Goal: Task Accomplishment & Management: Complete application form

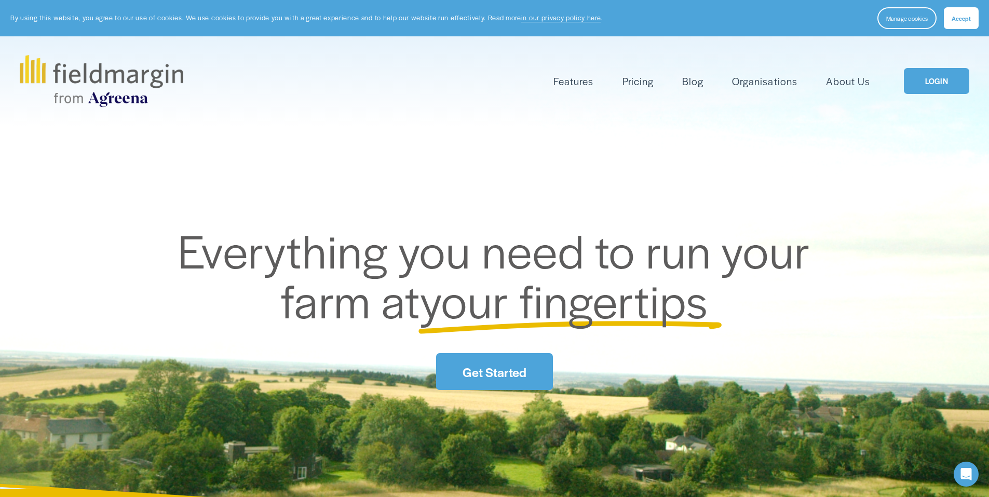
click at [952, 22] on button "Accept" at bounding box center [961, 18] width 35 height 22
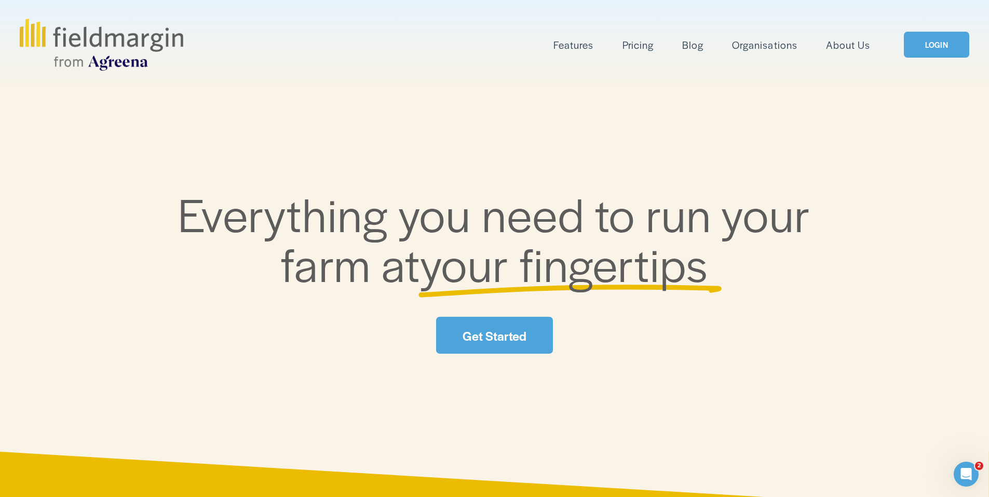
click at [941, 41] on link "LOGIN" at bounding box center [936, 45] width 65 height 26
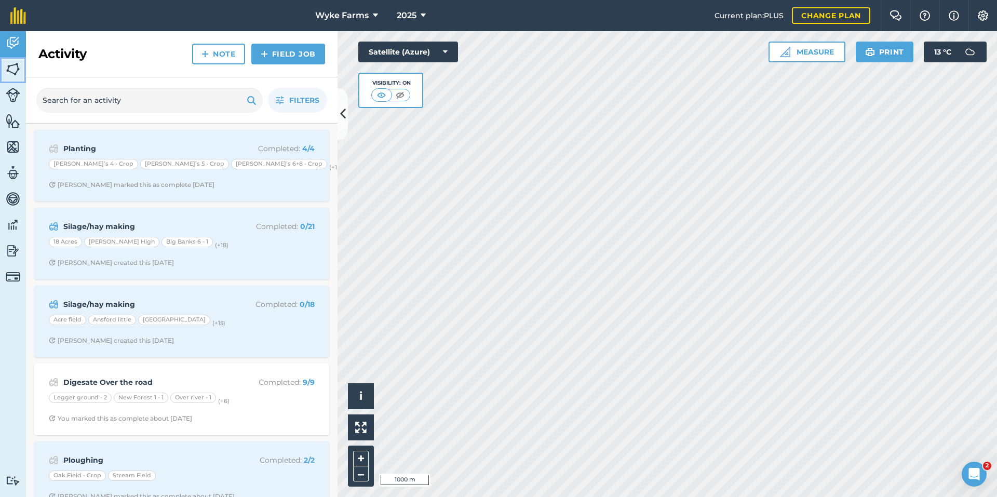
click at [9, 74] on img at bounding box center [13, 69] width 15 height 16
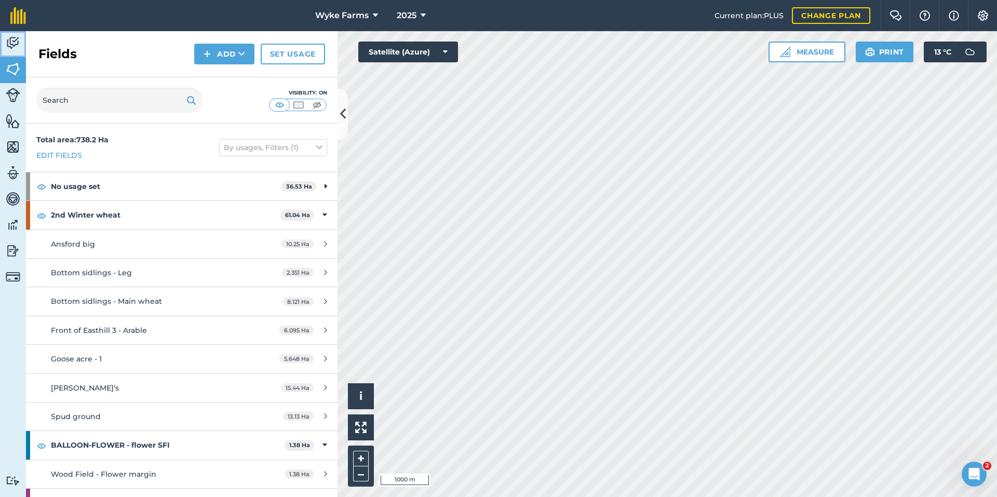
click at [8, 42] on img at bounding box center [13, 43] width 15 height 16
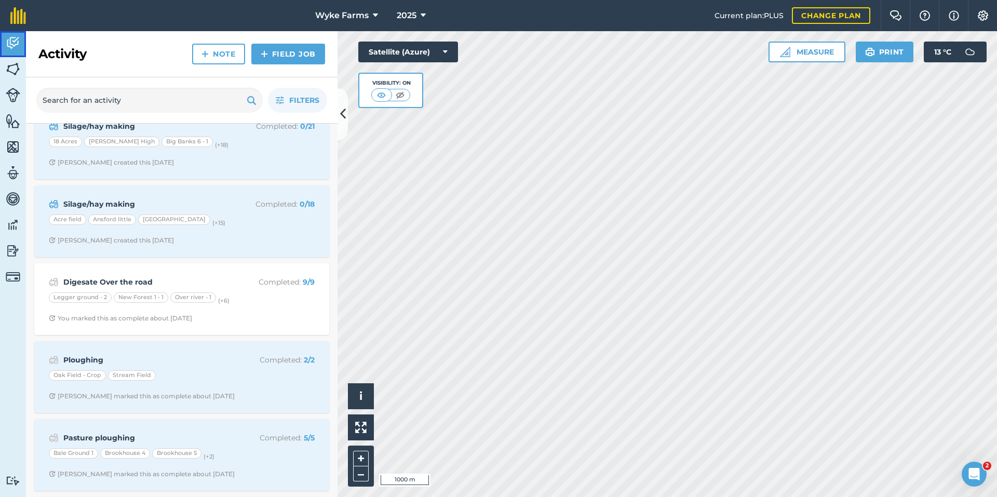
scroll to position [104, 0]
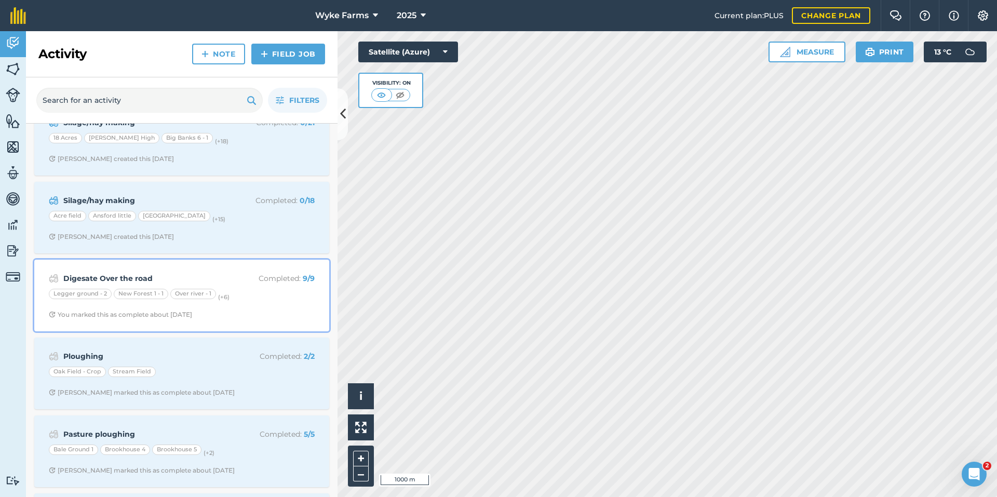
click at [192, 268] on div "Digesate Over the road Completed : 9 / 9 Legger ground - 2 New Forest 1 - 1 Ove…" at bounding box center [182, 295] width 283 height 59
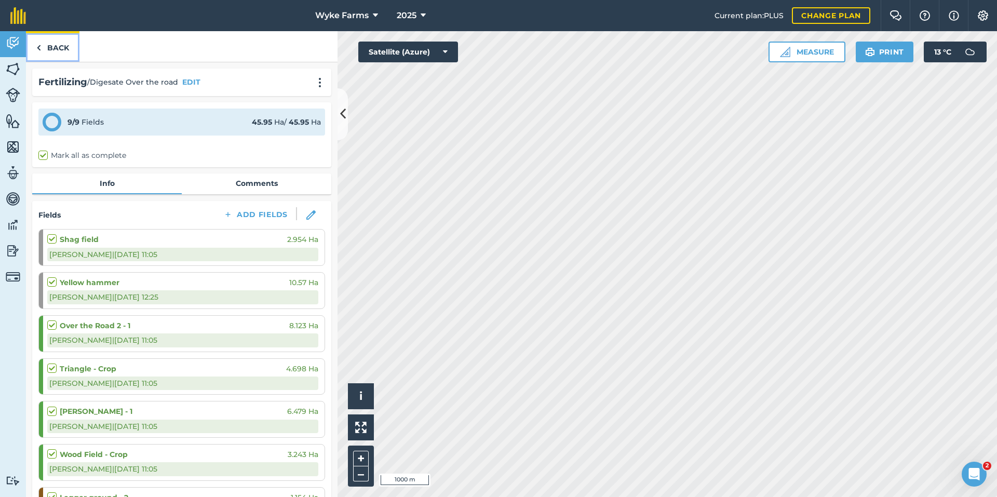
click at [59, 55] on link "Back" at bounding box center [52, 46] width 53 height 31
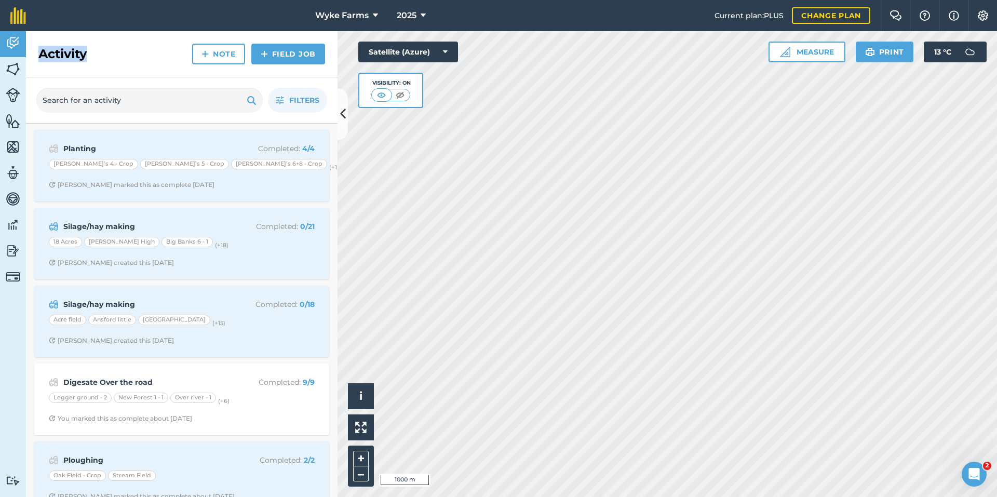
click at [55, 56] on h2 "Activity" at bounding box center [62, 54] width 48 height 17
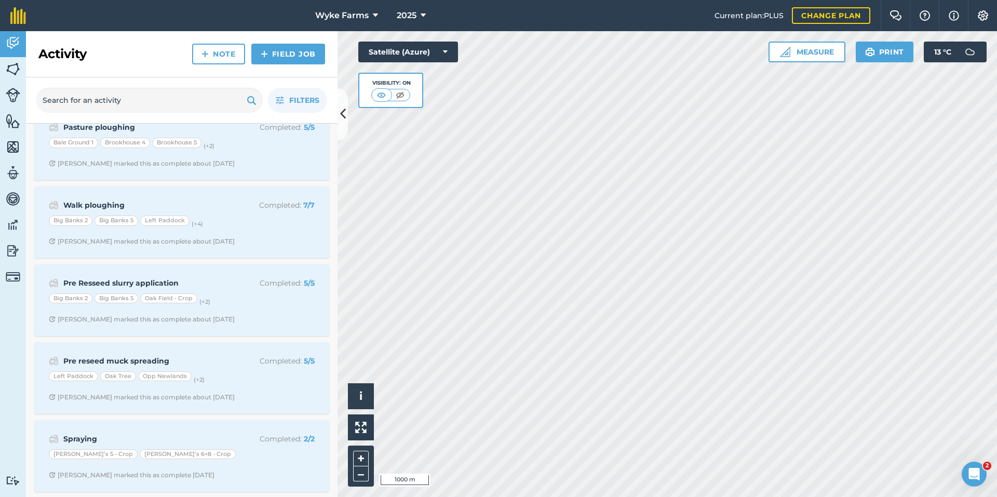
scroll to position [415, 0]
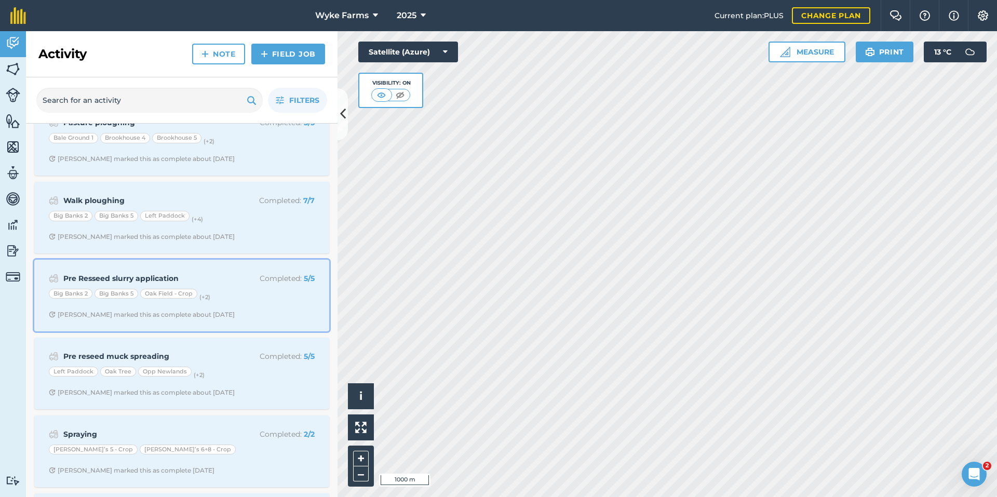
click at [164, 277] on strong "Pre Resseed slurry application" at bounding box center [145, 278] width 165 height 11
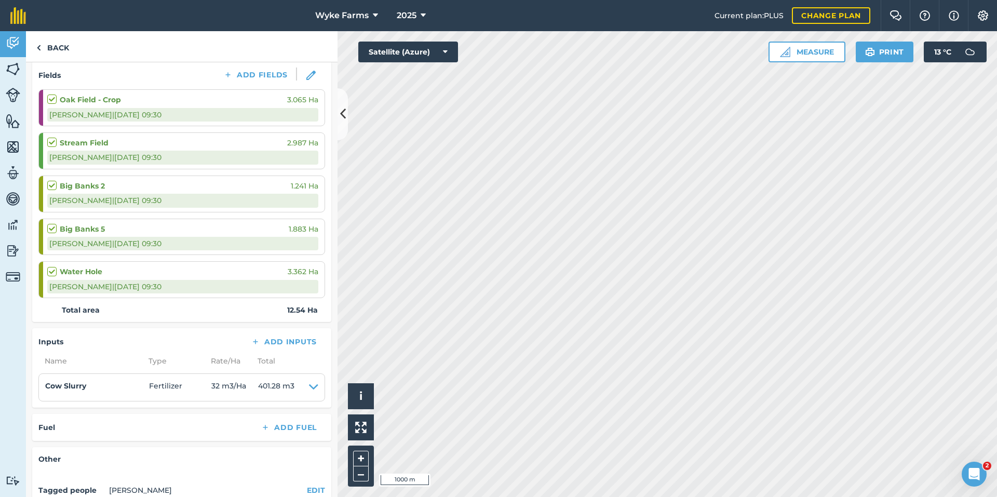
scroll to position [156, 0]
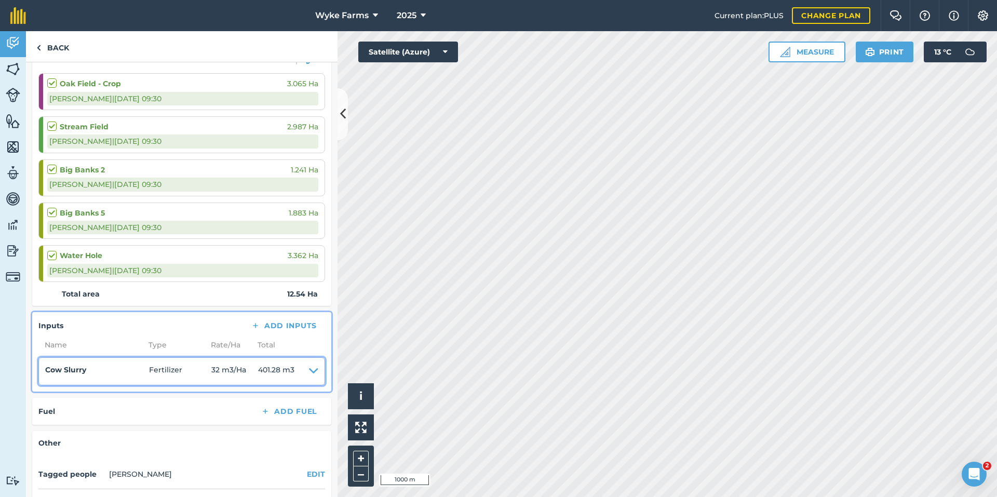
click at [309, 372] on icon at bounding box center [313, 371] width 9 height 15
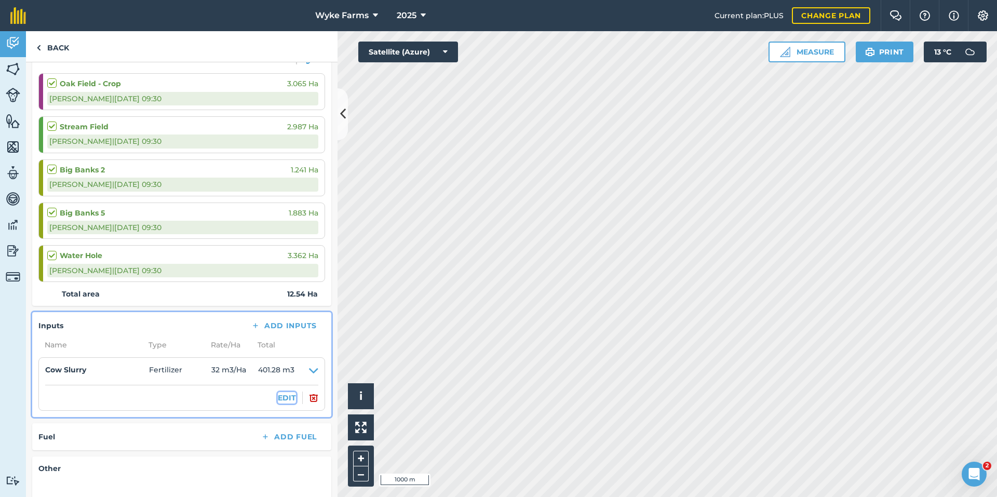
click at [281, 399] on button "EDIT" at bounding box center [287, 397] width 18 height 11
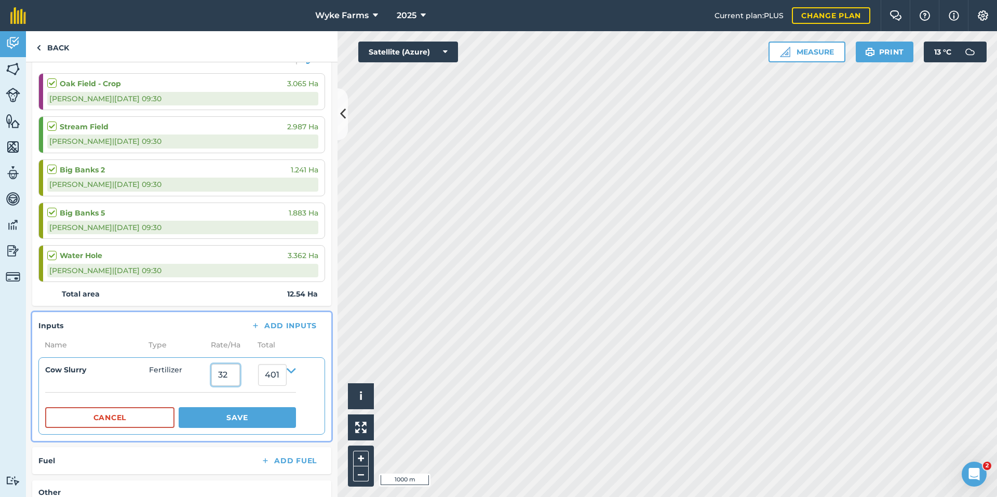
drag, startPoint x: 231, startPoint y: 376, endPoint x: 133, endPoint y: 378, distance: 98.2
click at [133, 378] on summary "Cow Slurry Fertilizer 32 401.28" at bounding box center [170, 375] width 251 height 22
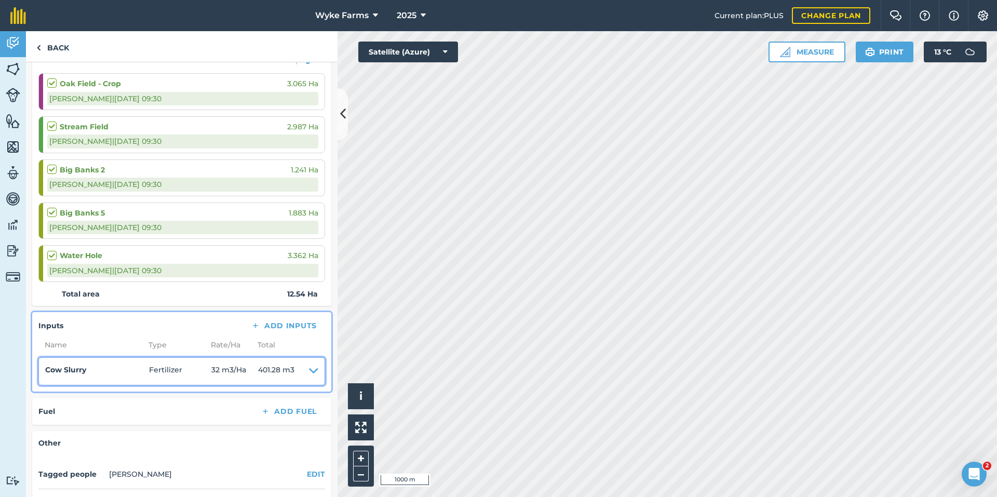
click at [297, 370] on summary "Cow Slurry Fertilizer 32 m3 / Ha 401.28 m3" at bounding box center [181, 371] width 273 height 15
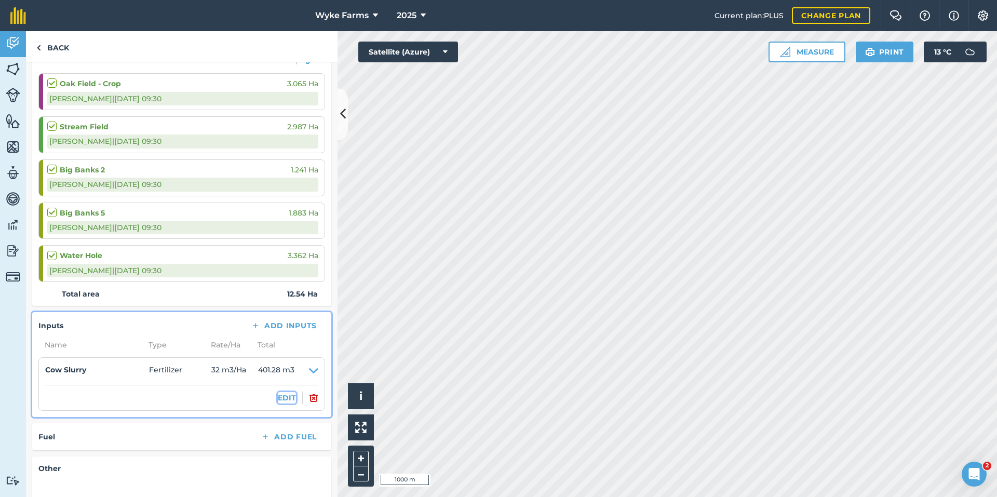
click at [283, 401] on button "EDIT" at bounding box center [287, 397] width 18 height 11
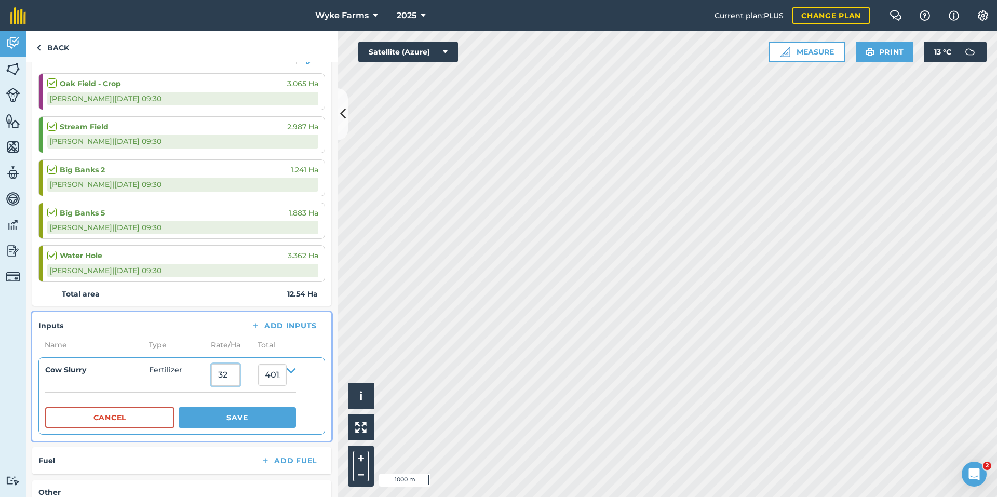
click at [226, 376] on input "32" at bounding box center [225, 375] width 29 height 22
type input "3"
type input "40"
type input "501.59999999999997"
click at [242, 411] on button "Save" at bounding box center [237, 417] width 117 height 21
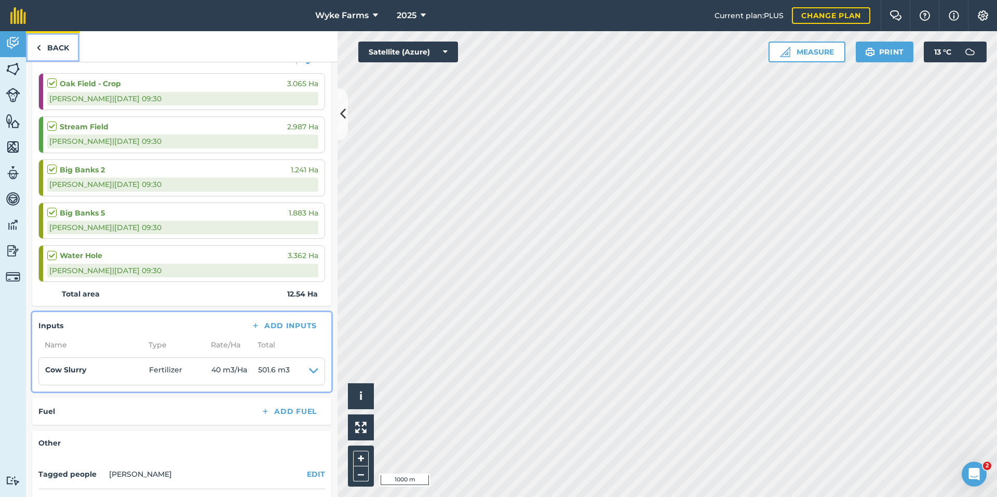
click at [59, 53] on link "Back" at bounding box center [52, 46] width 53 height 31
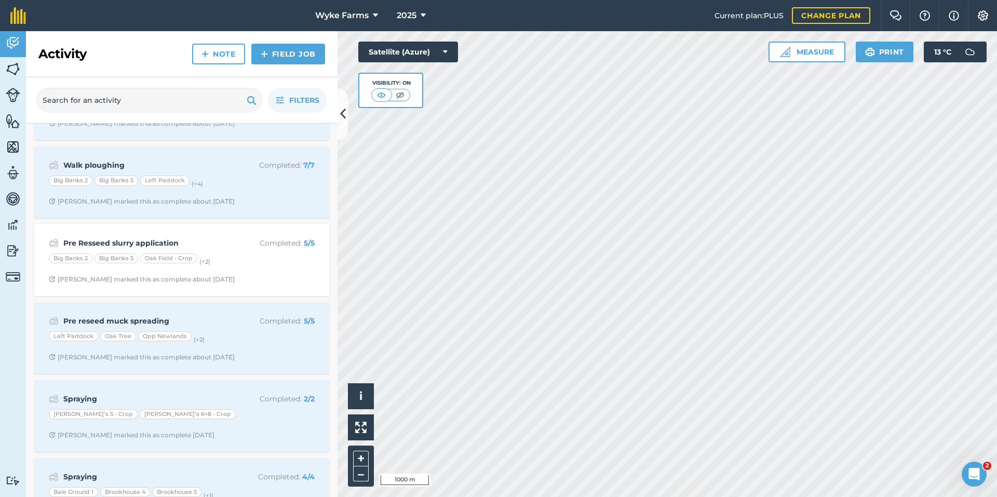
scroll to position [467, 0]
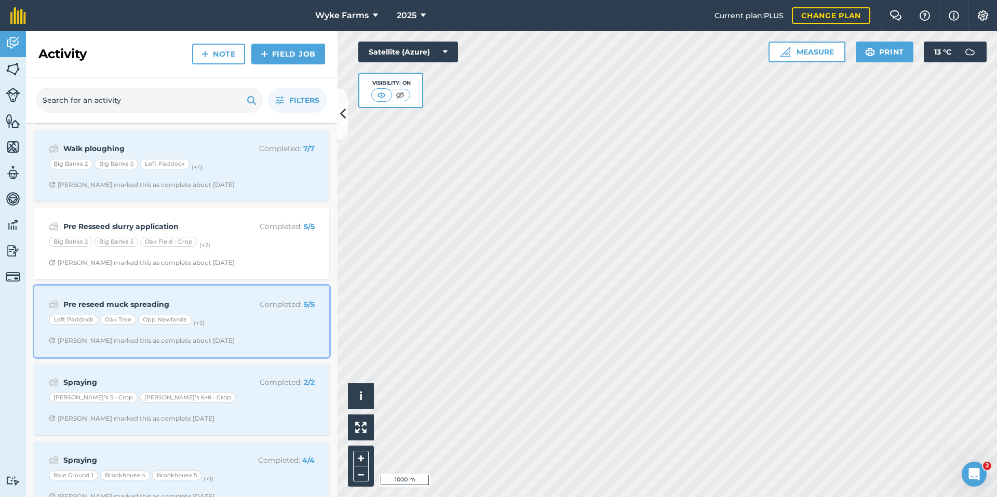
click at [215, 300] on strong "Pre reseed muck spreading" at bounding box center [145, 304] width 165 height 11
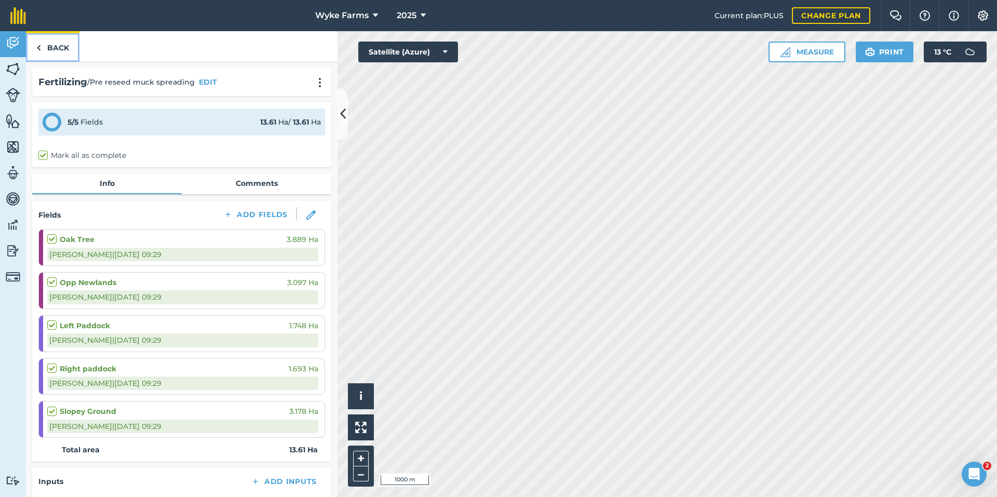
click at [57, 45] on link "Back" at bounding box center [52, 46] width 53 height 31
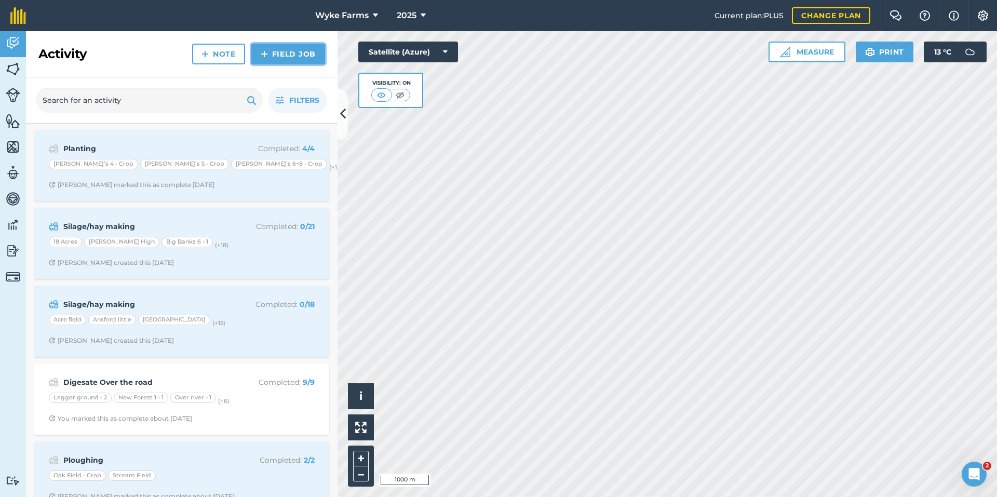
click at [276, 59] on link "Field Job" at bounding box center [288, 54] width 74 height 21
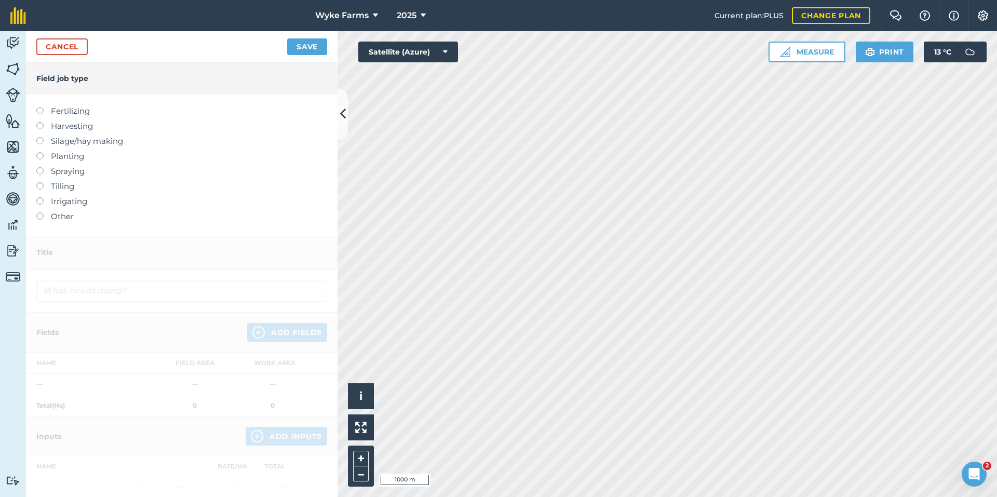
click at [68, 113] on label "Fertilizing" at bounding box center [181, 111] width 291 height 12
type input "Fertilizing"
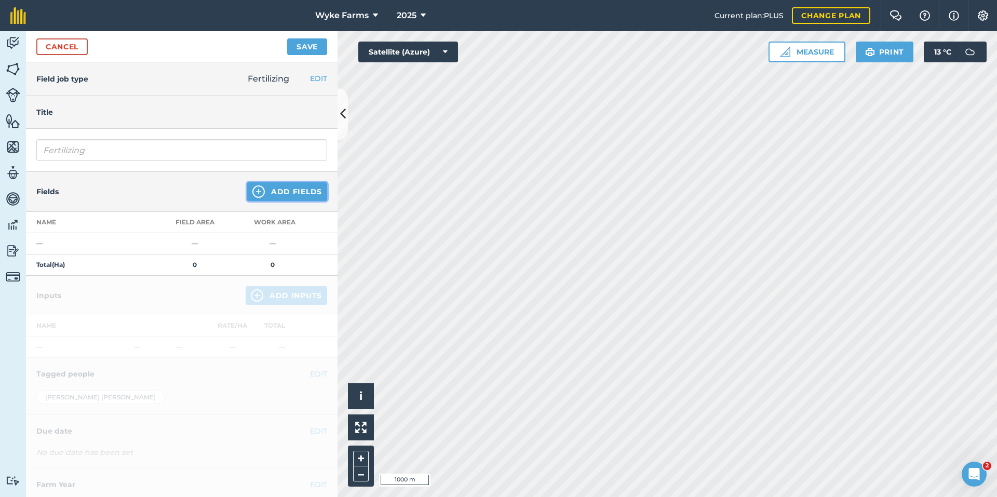
click at [257, 186] on button "Add Fields" at bounding box center [287, 191] width 80 height 19
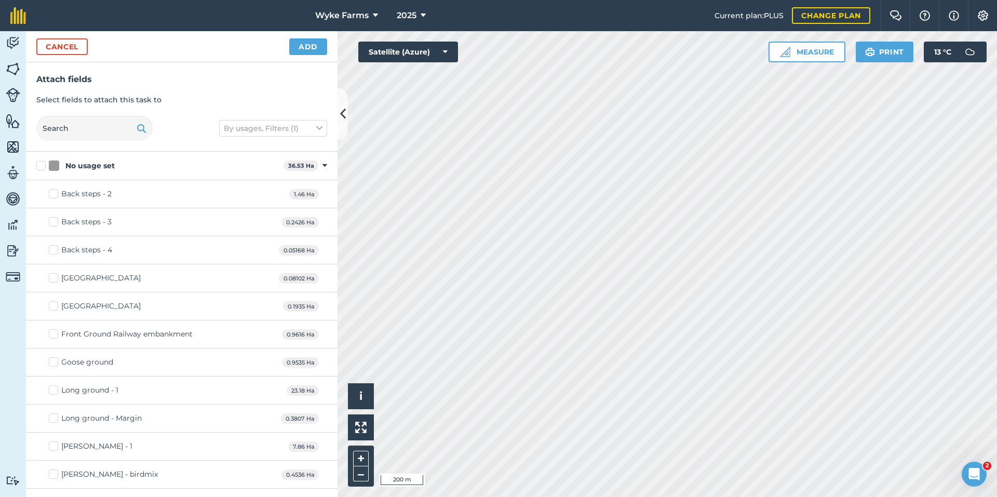
checkbox input "true"
click at [296, 51] on button "Add" at bounding box center [308, 46] width 38 height 17
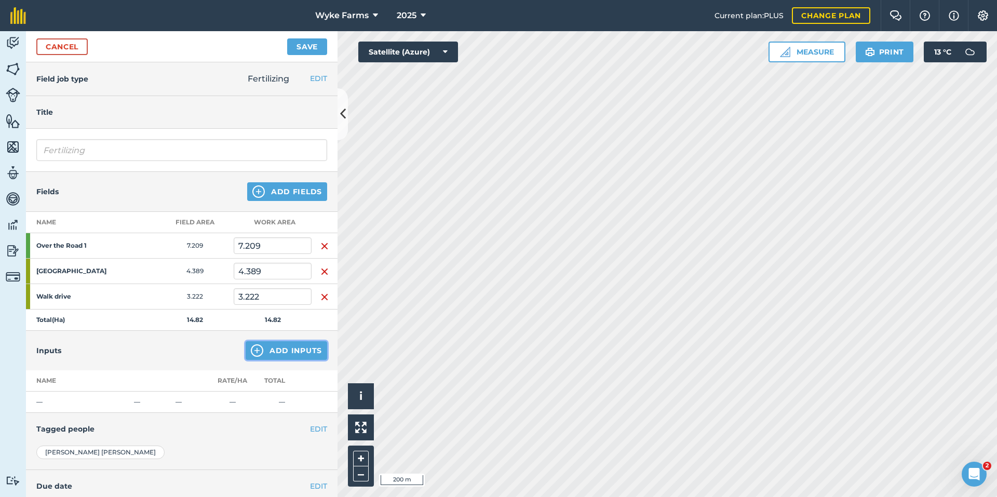
click at [265, 347] on button "Add Inputs" at bounding box center [287, 350] width 82 height 19
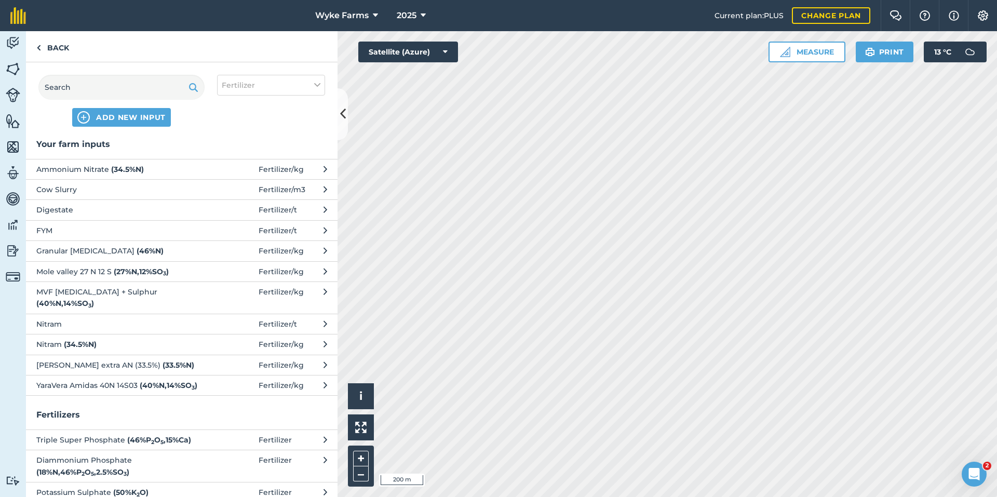
scroll to position [0, 0]
click at [85, 230] on span "FYM" at bounding box center [121, 231] width 170 height 11
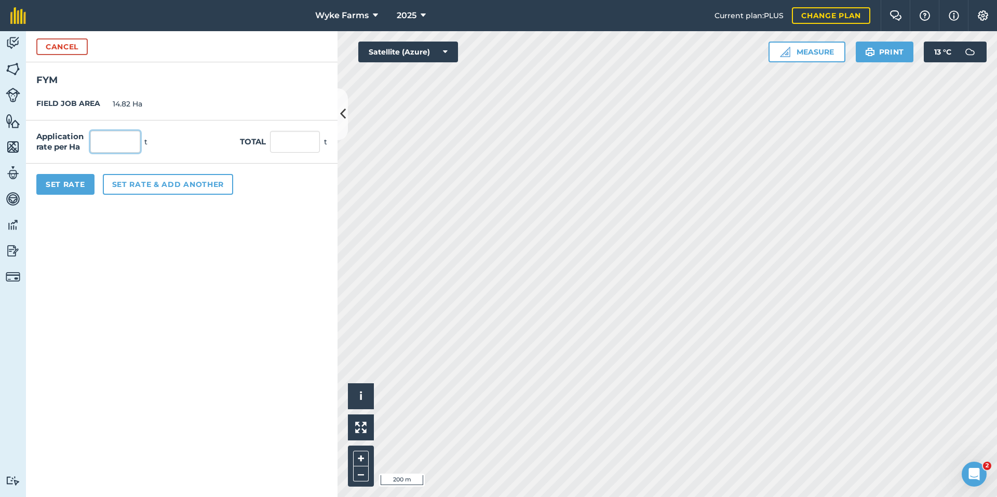
click at [99, 149] on input "text" at bounding box center [115, 142] width 50 height 22
type input "15"
type input "222.3"
click at [172, 158] on div "Application rate per Ha 15 t Total 222.3 t" at bounding box center [182, 141] width 312 height 43
click at [56, 182] on button "Set Rate" at bounding box center [65, 184] width 58 height 21
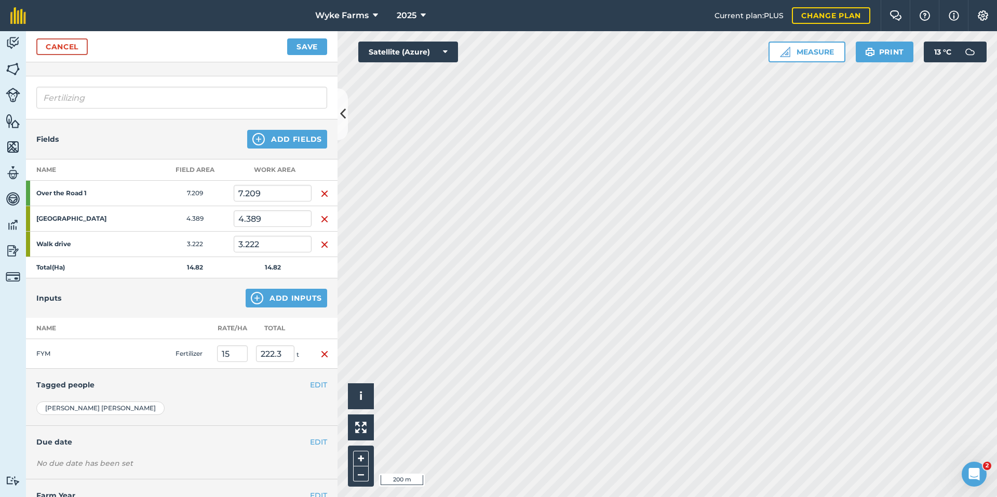
scroll to position [90, 0]
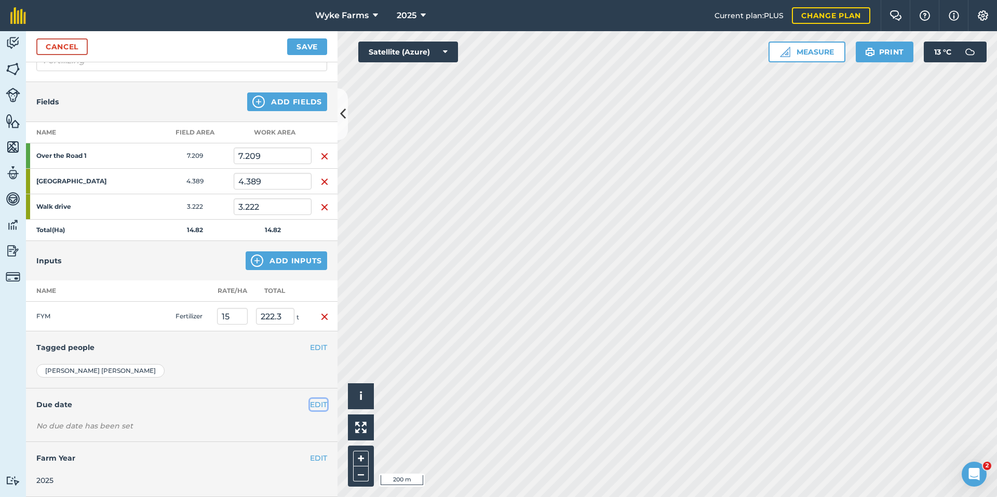
click at [311, 404] on button "EDIT" at bounding box center [318, 404] width 17 height 11
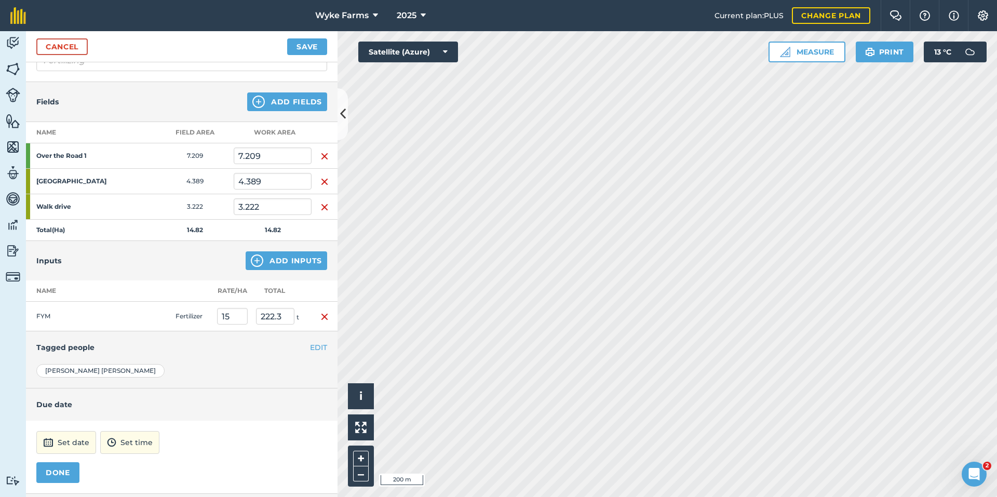
scroll to position [142, 0]
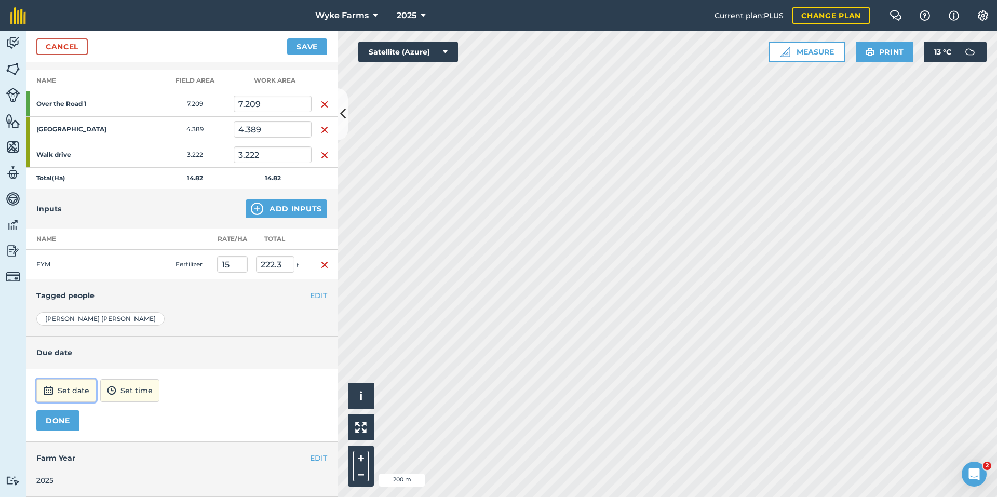
click at [76, 390] on button "Set date" at bounding box center [66, 390] width 60 height 23
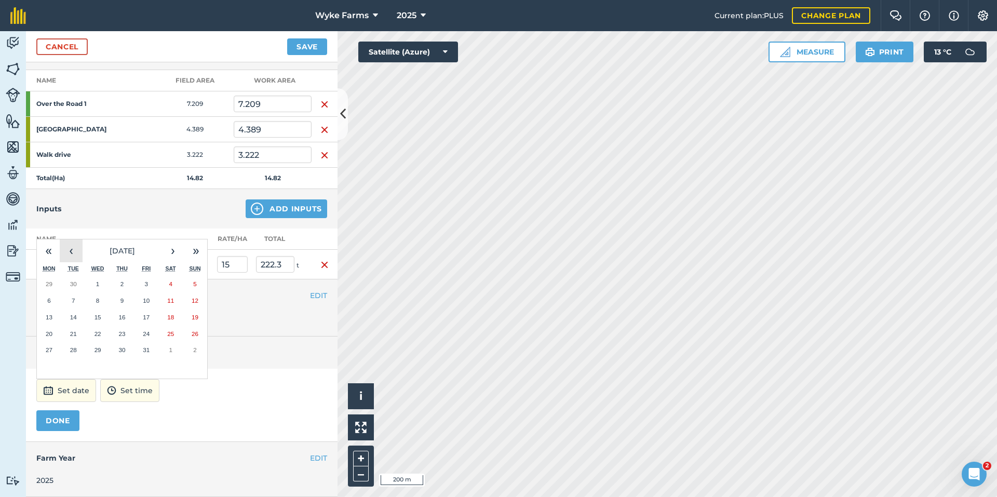
click at [62, 255] on button "‹" at bounding box center [71, 250] width 23 height 23
click at [162, 284] on button "2" at bounding box center [170, 284] width 24 height 17
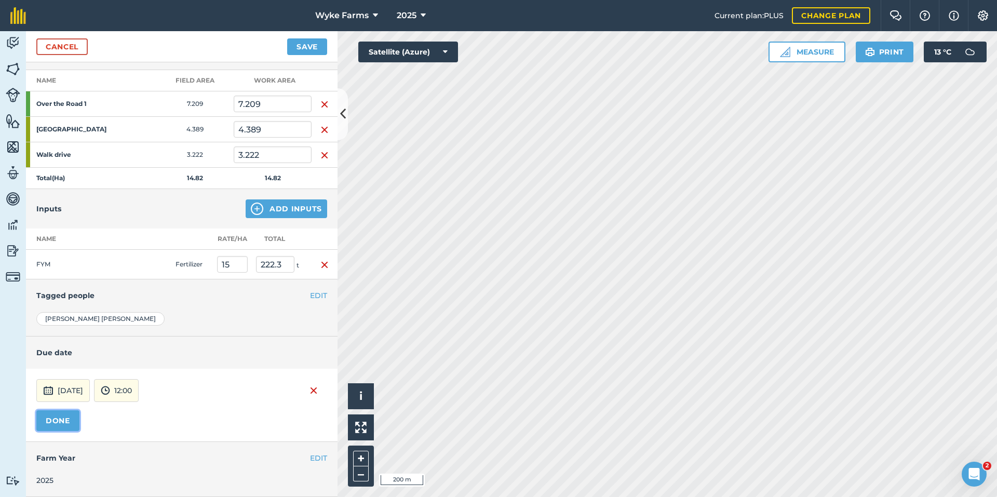
click at [57, 422] on button "DONE" at bounding box center [57, 420] width 43 height 21
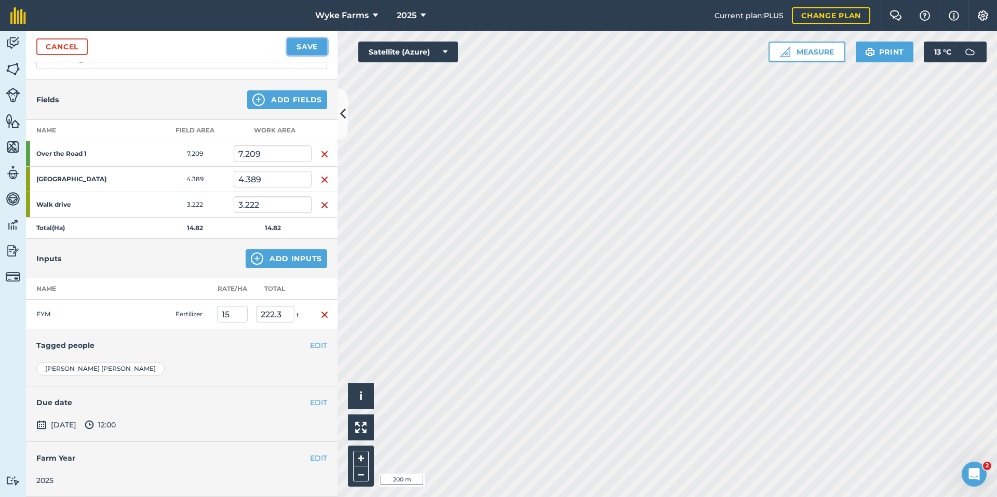
click at [317, 45] on button "Save" at bounding box center [307, 46] width 40 height 17
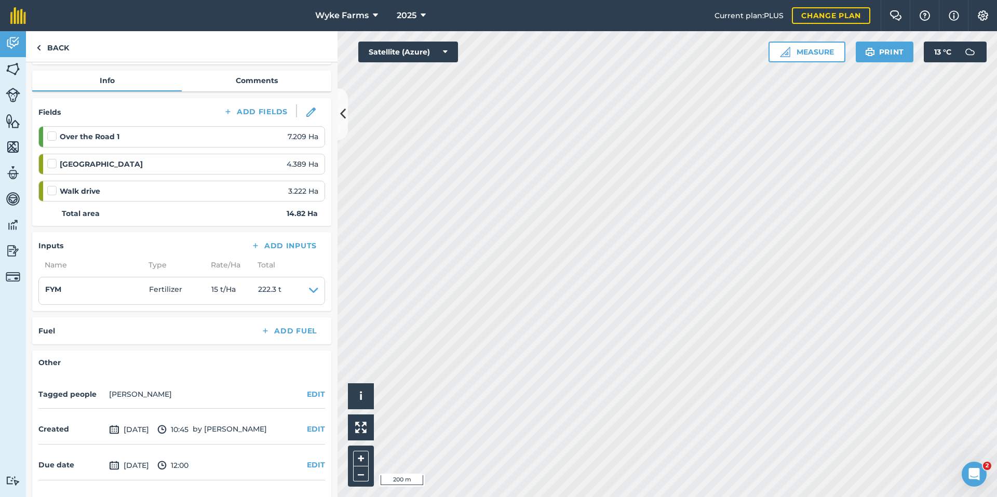
scroll to position [104, 0]
click at [307, 427] on button "EDIT" at bounding box center [316, 427] width 18 height 11
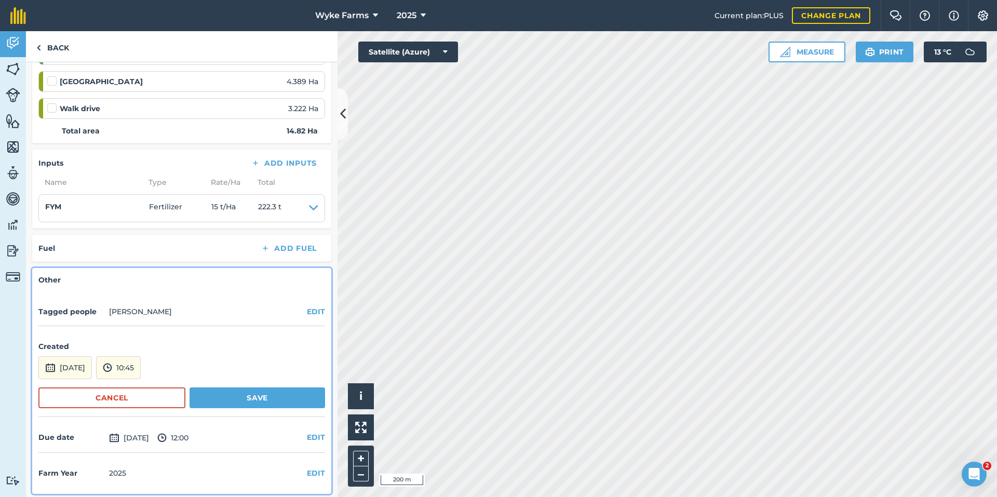
scroll to position [189, 0]
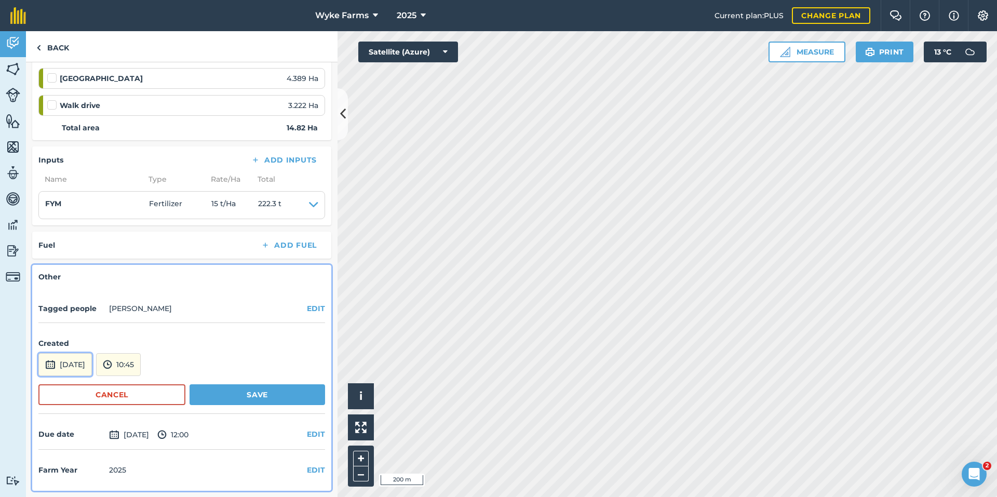
click at [92, 368] on button "11th Oct 2025" at bounding box center [64, 364] width 53 height 23
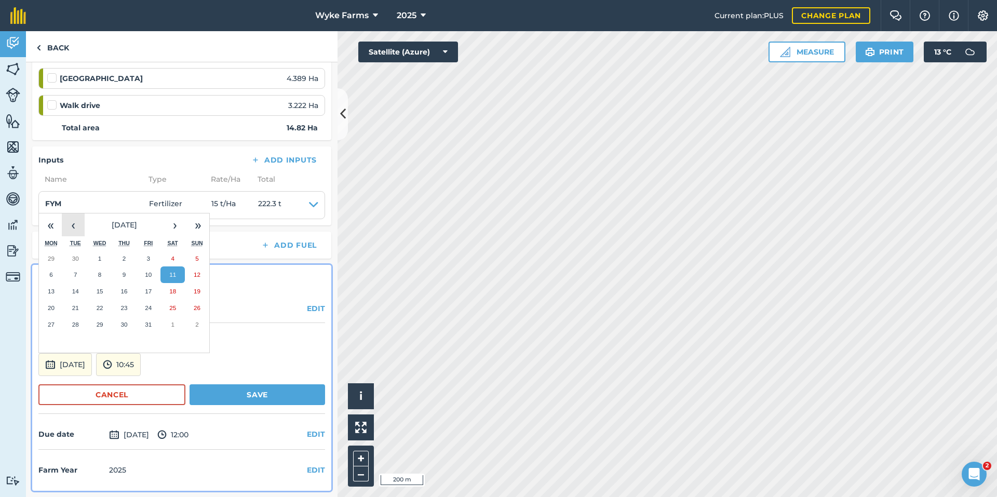
click at [81, 218] on button "‹" at bounding box center [73, 224] width 23 height 23
click at [181, 261] on button "2" at bounding box center [172, 258] width 24 height 17
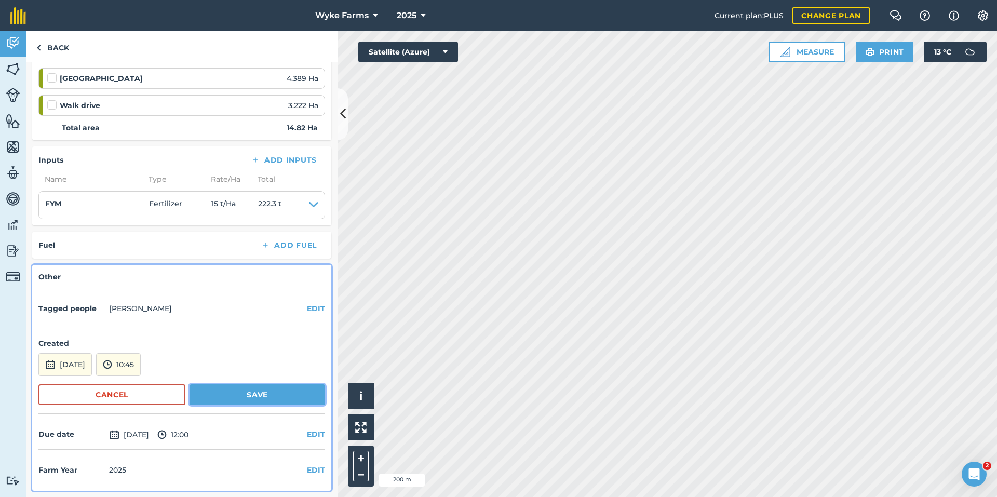
click at [246, 396] on button "Save" at bounding box center [258, 394] width 136 height 21
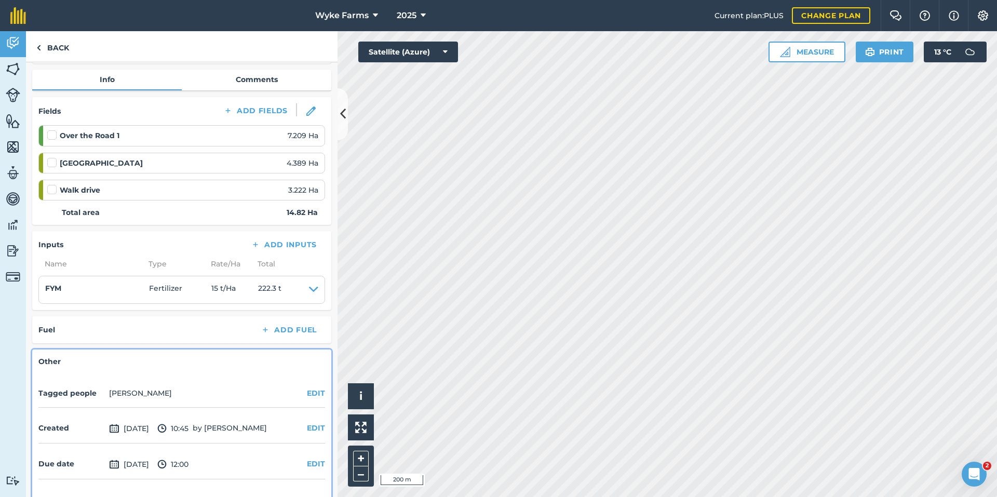
scroll to position [52, 0]
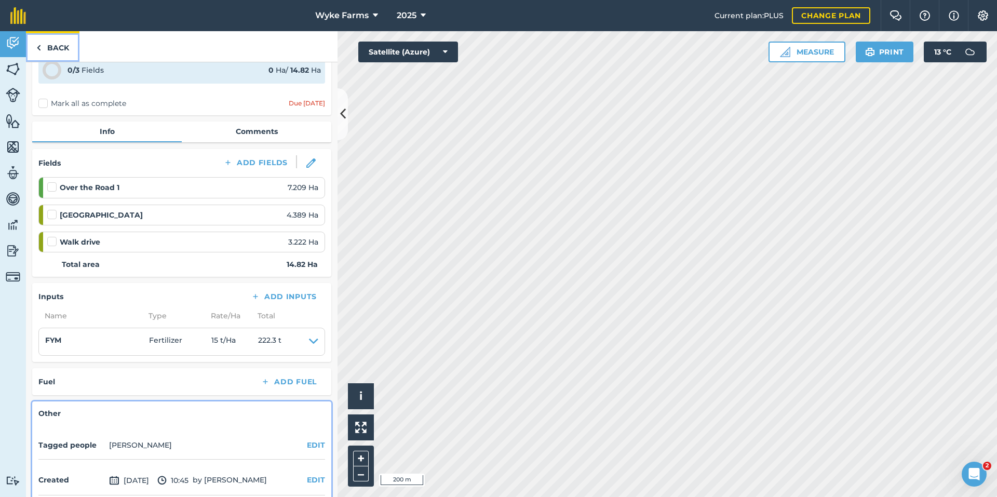
click at [69, 47] on link "Back" at bounding box center [52, 46] width 53 height 31
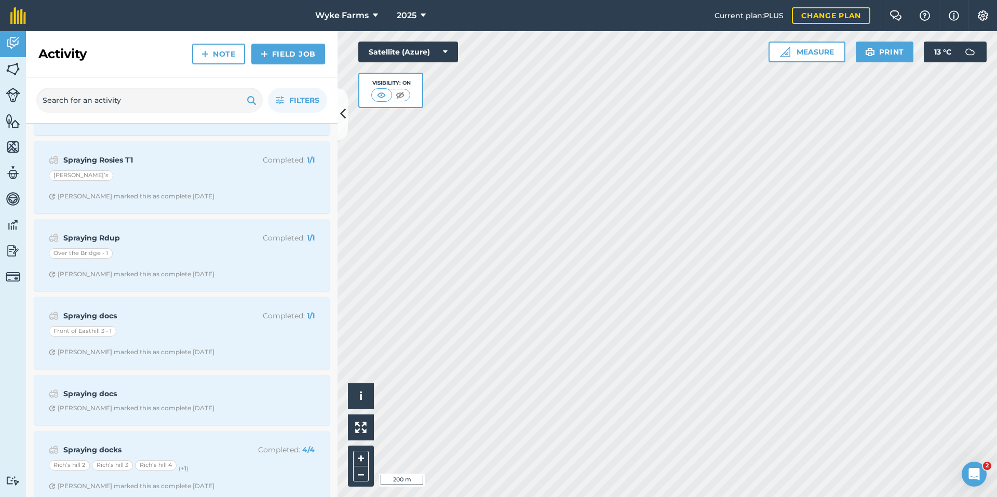
scroll to position [4155, 0]
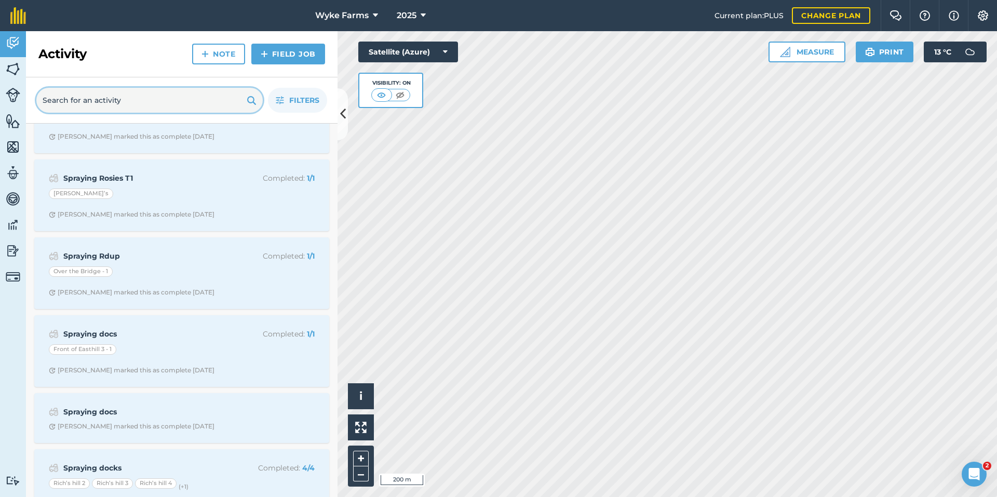
click at [142, 111] on input "text" at bounding box center [149, 100] width 226 height 25
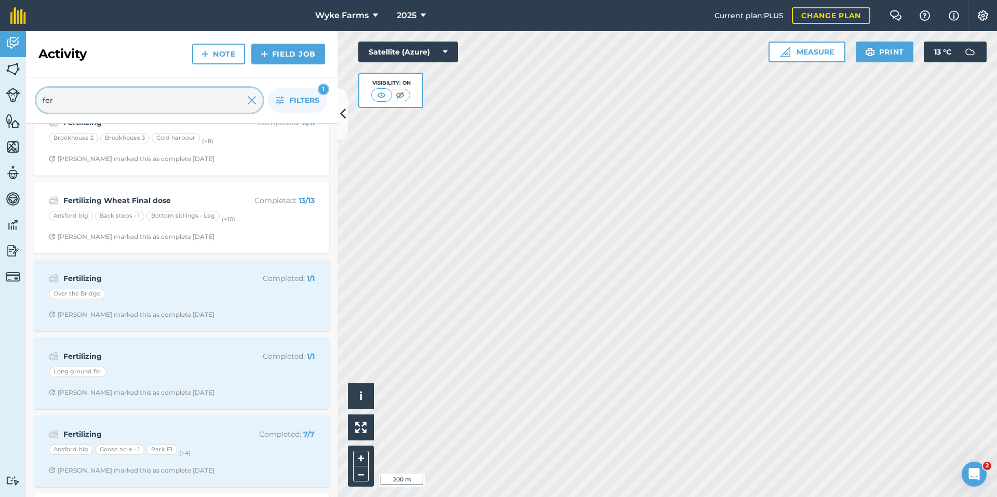
scroll to position [100, 0]
click at [158, 101] on input "fer" at bounding box center [149, 100] width 226 height 25
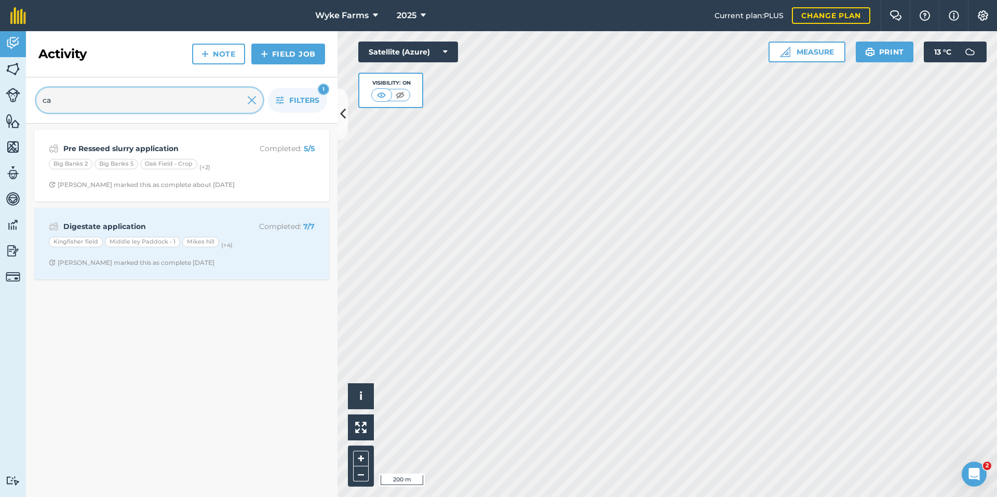
scroll to position [0, 0]
type input "c"
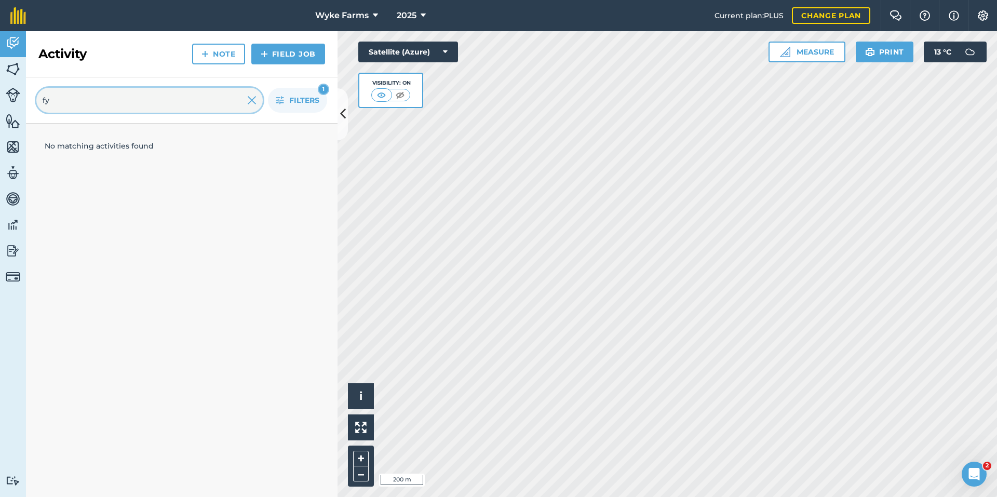
type input "f"
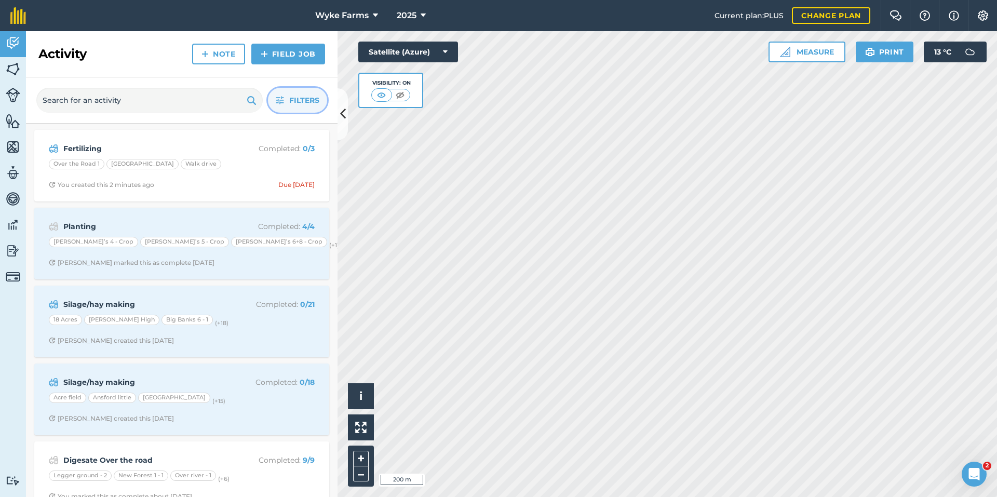
click at [291, 101] on span "Filters" at bounding box center [304, 100] width 30 height 11
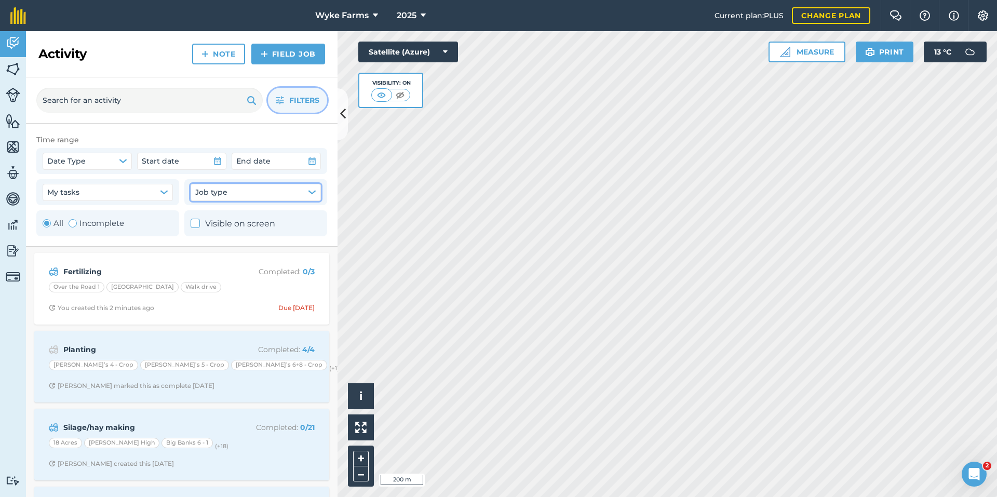
click at [210, 194] on span "Job type" at bounding box center [211, 191] width 32 height 11
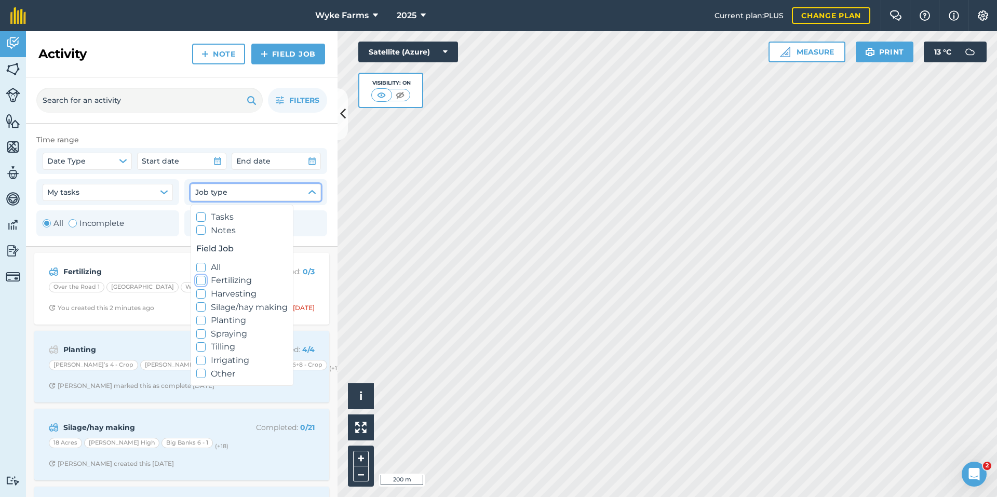
click at [213, 280] on label "Fertilizing" at bounding box center [241, 281] width 91 height 14
checkbox input "true"
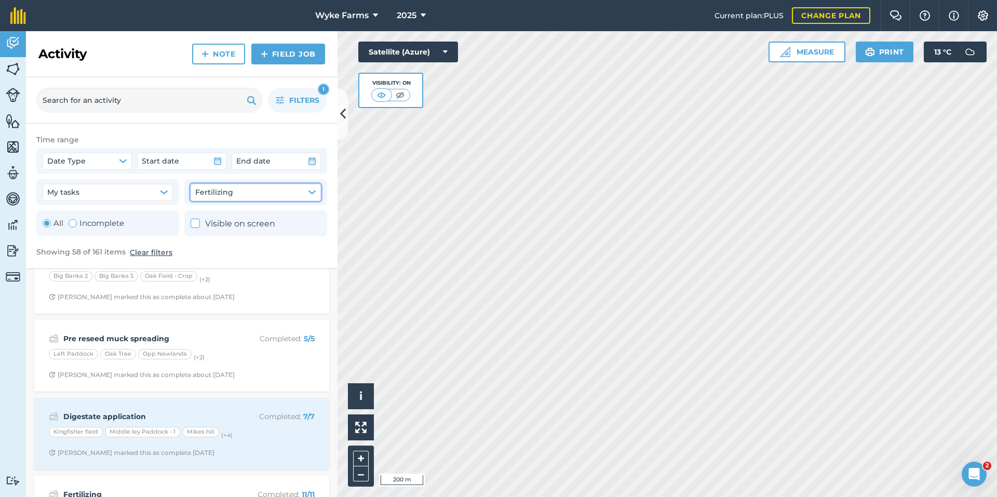
scroll to position [208, 0]
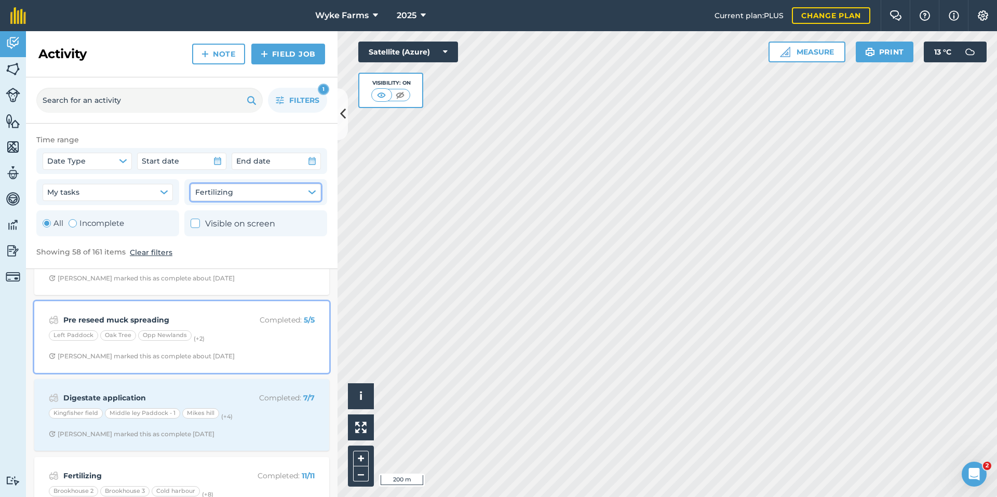
click at [222, 338] on div "Left Paddock Oak Tree Opp Newlands (+ 2 )" at bounding box center [182, 337] width 266 height 14
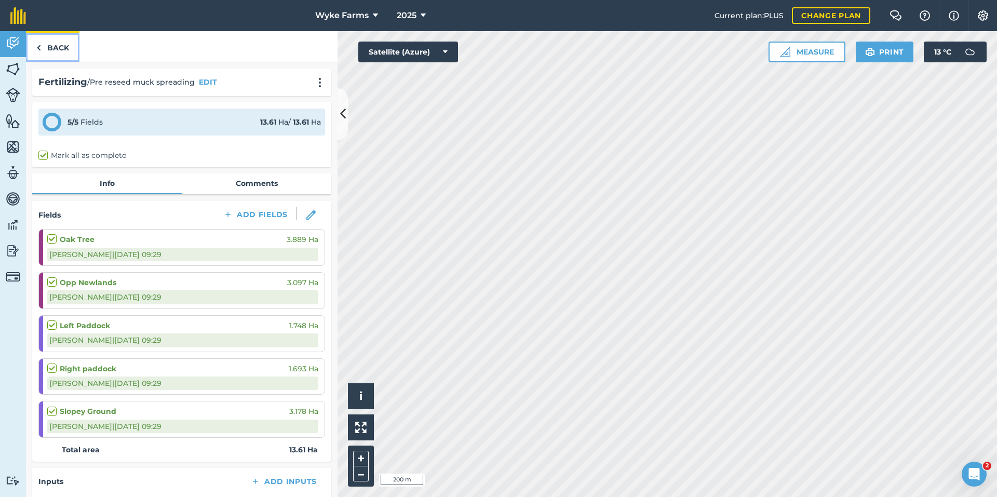
click at [44, 43] on link "Back" at bounding box center [52, 46] width 53 height 31
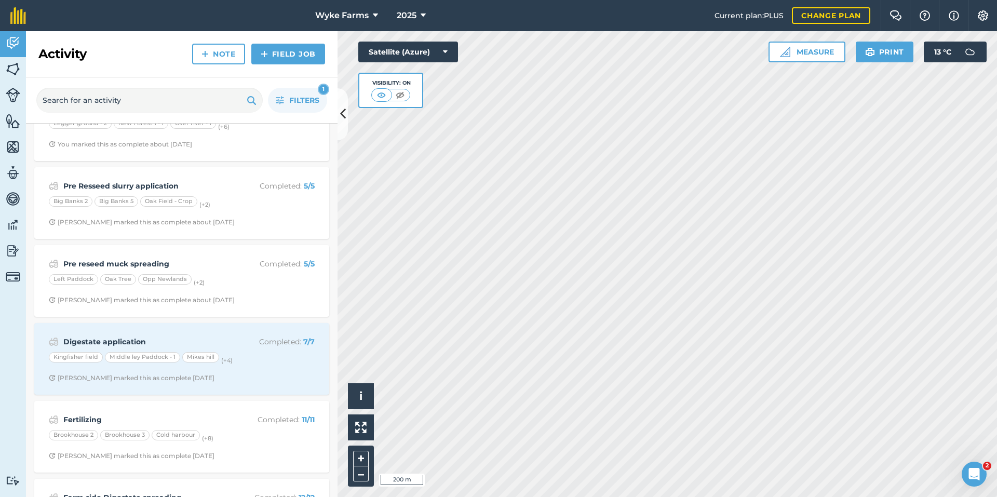
scroll to position [100, 0]
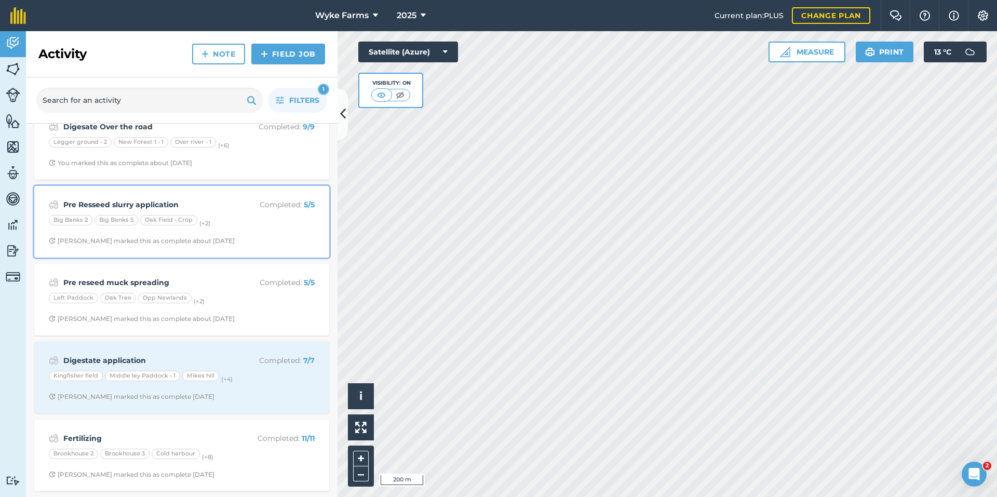
click at [229, 240] on span "Jack C marked this as complete about 2 months ago" at bounding box center [182, 241] width 266 height 8
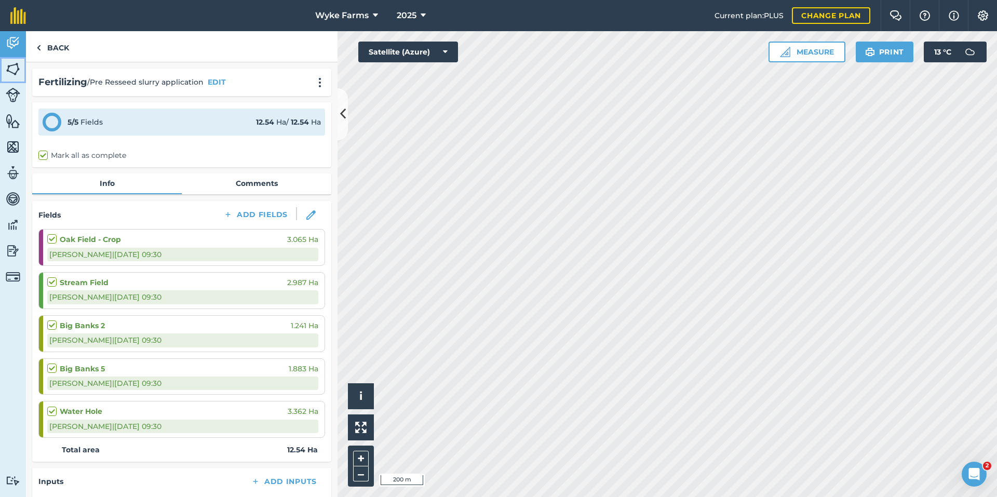
click at [19, 75] on img at bounding box center [13, 69] width 15 height 16
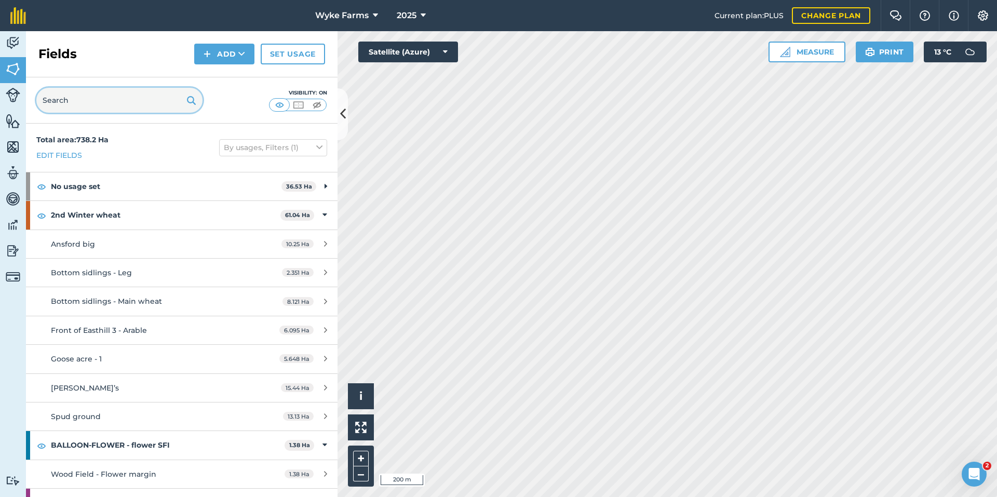
click at [58, 100] on input "text" at bounding box center [119, 100] width 166 height 25
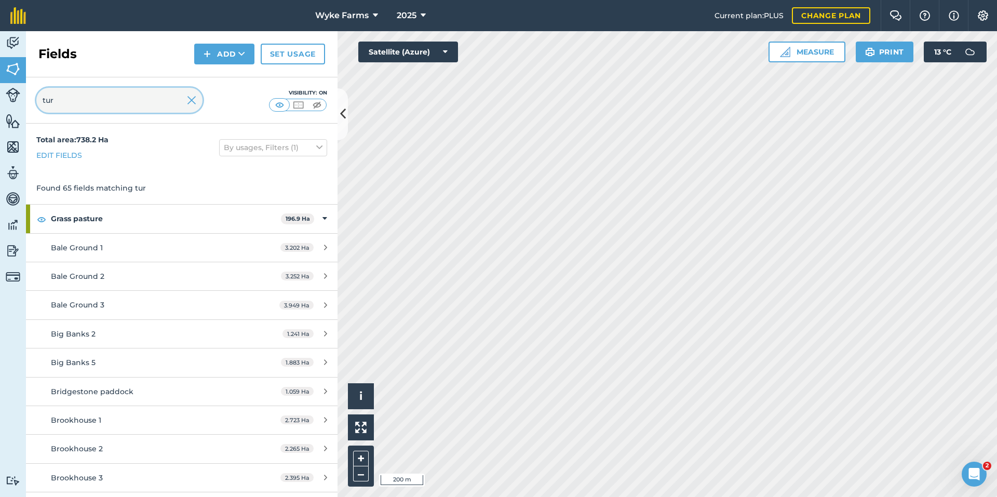
type input "tur"
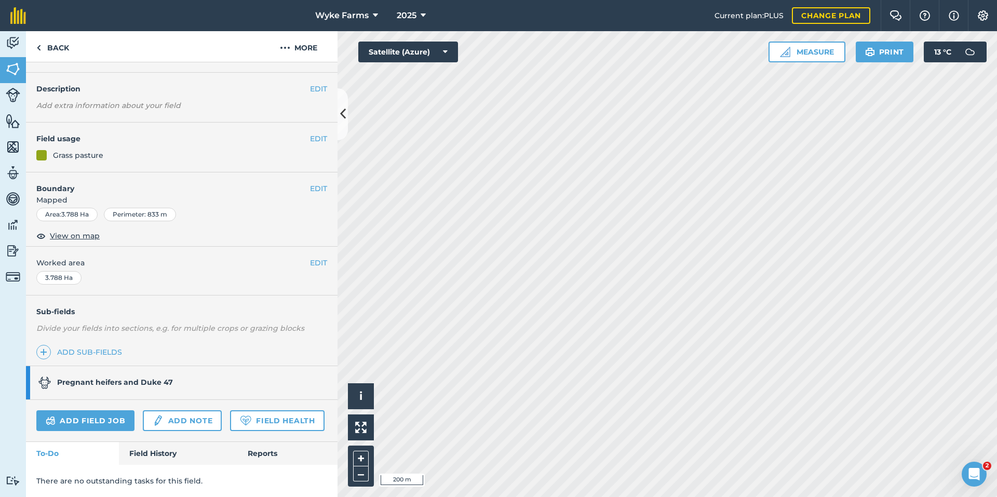
scroll to position [55, 0]
click at [148, 446] on link "Field History" at bounding box center [178, 453] width 118 height 23
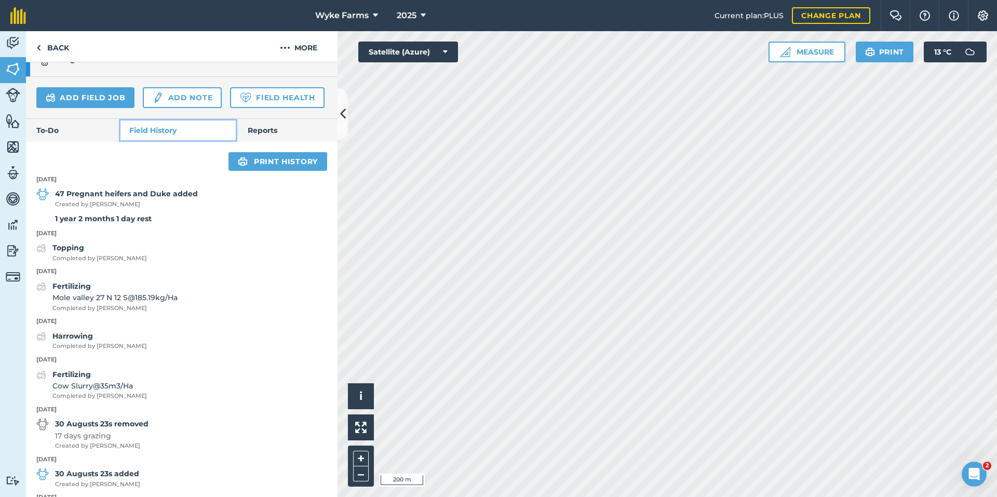
scroll to position [366, 0]
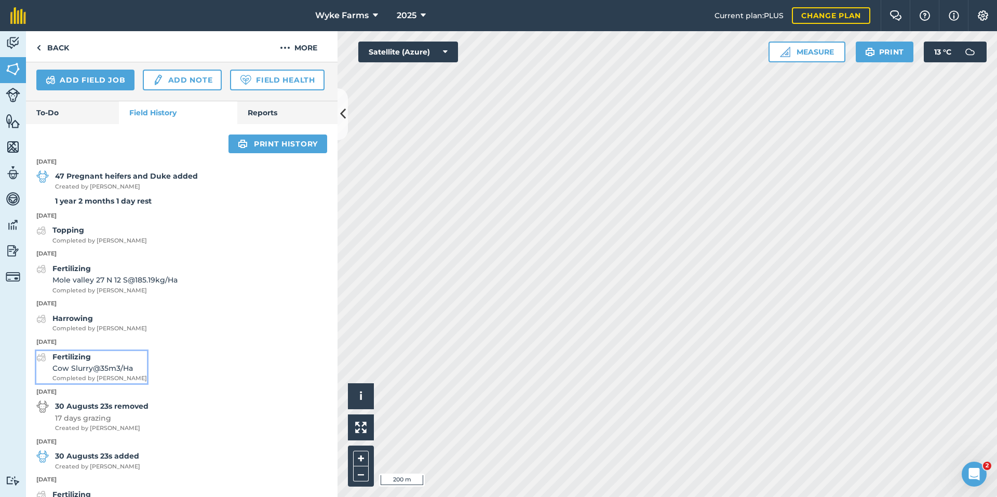
click at [71, 374] on span "Cow Slurry @ 35 m3 / Ha" at bounding box center [99, 368] width 95 height 11
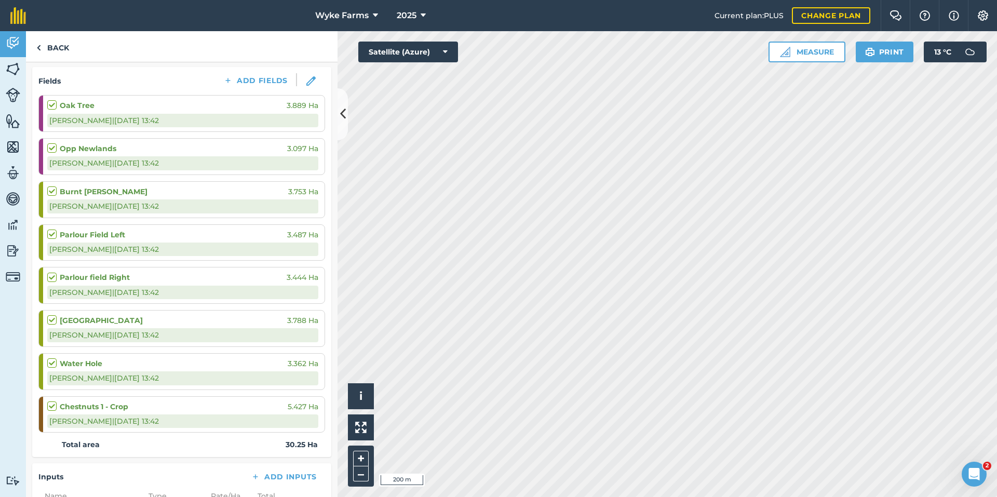
scroll to position [112, 0]
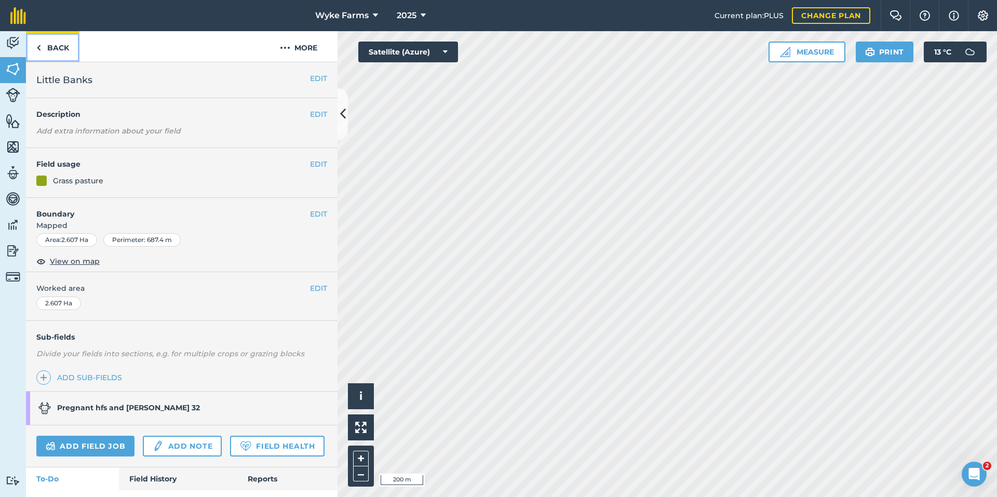
click at [51, 54] on link "Back" at bounding box center [52, 46] width 53 height 31
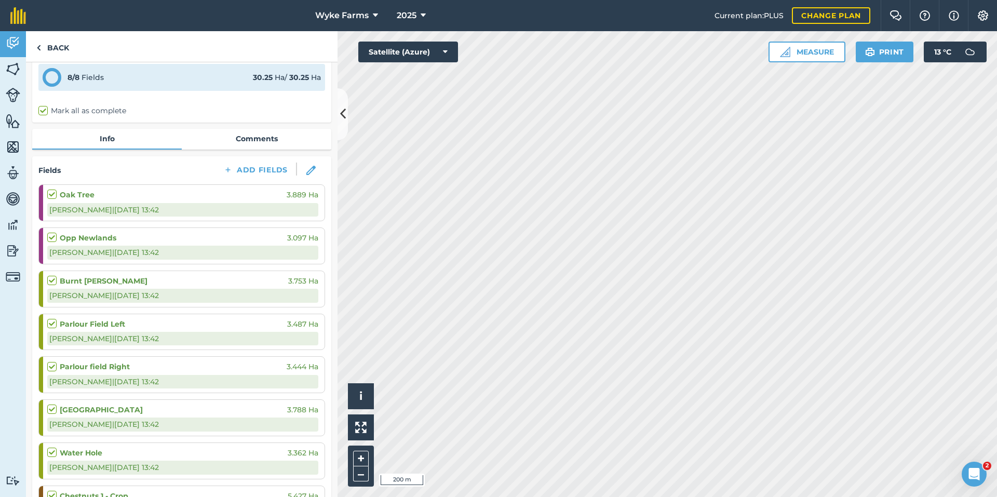
scroll to position [104, 0]
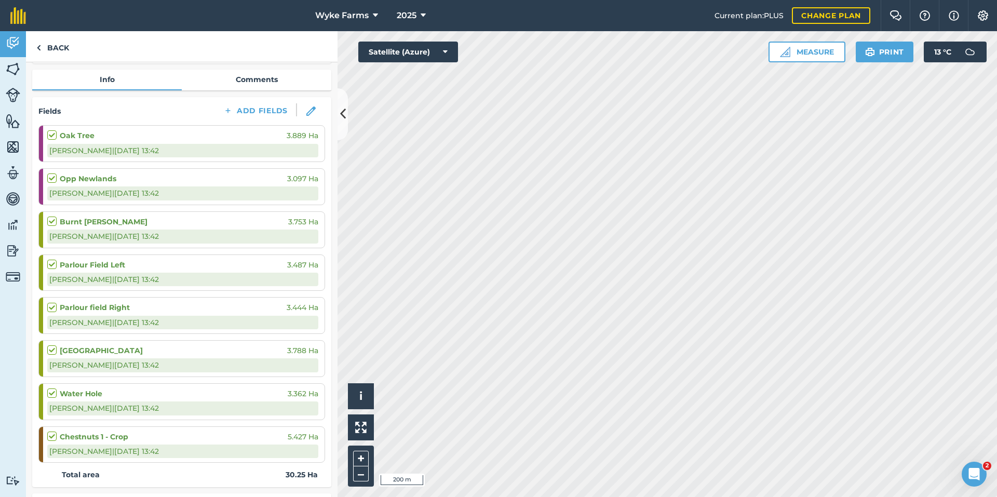
click at [127, 137] on div "Oak Tree 3.889 Ha" at bounding box center [182, 135] width 271 height 11
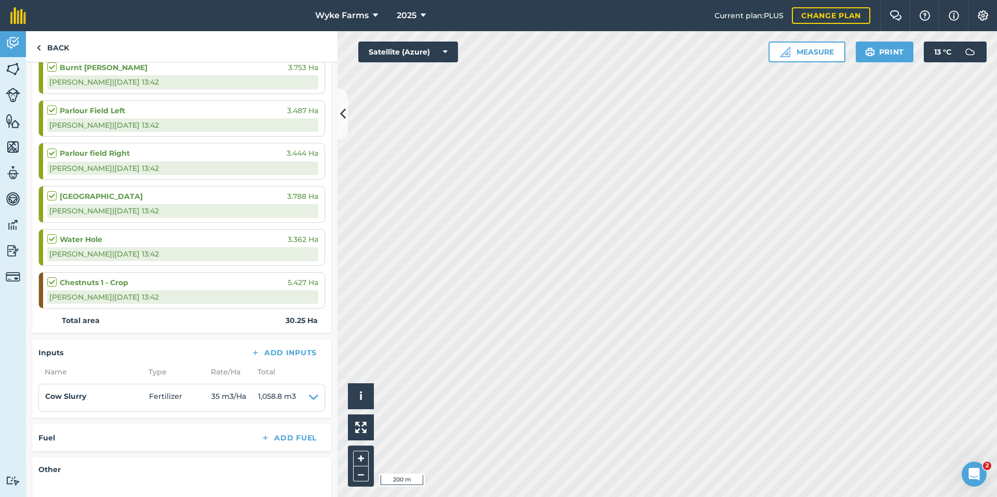
scroll to position [260, 0]
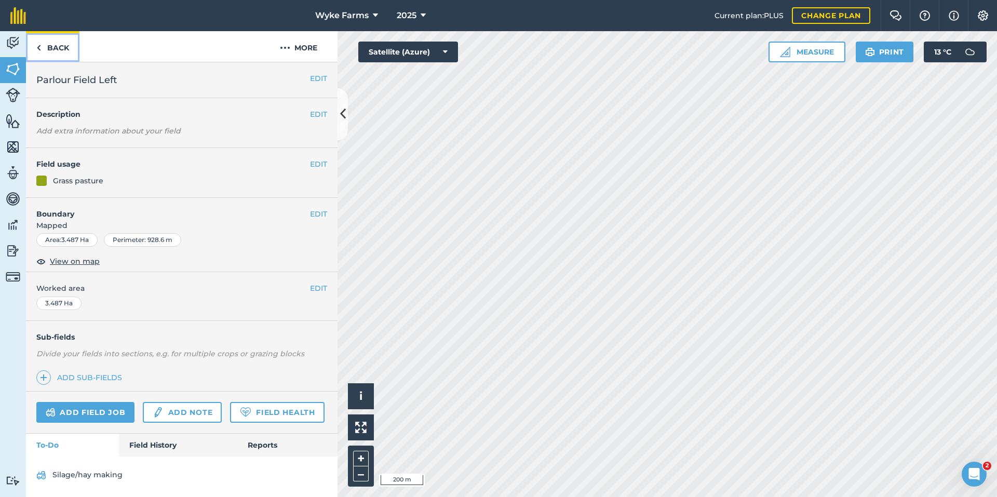
click at [52, 43] on link "Back" at bounding box center [52, 46] width 53 height 31
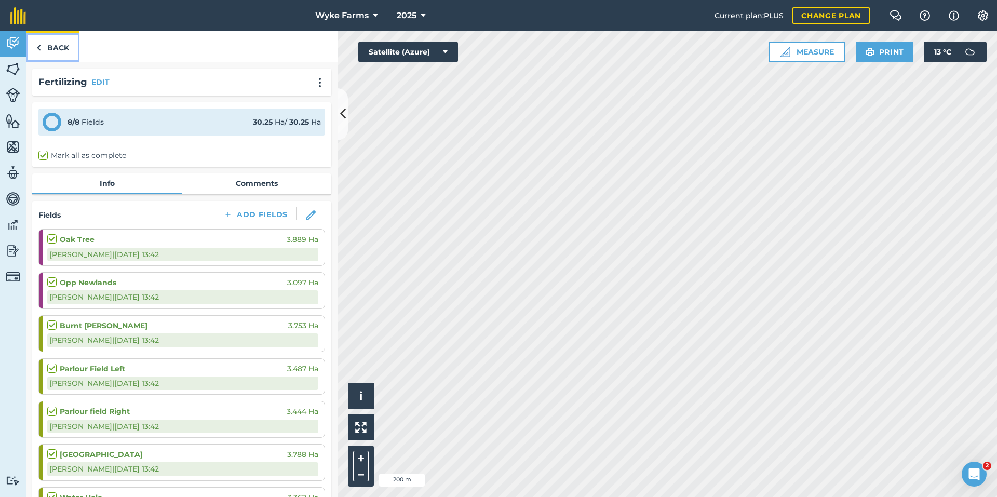
click at [62, 51] on link "Back" at bounding box center [52, 46] width 53 height 31
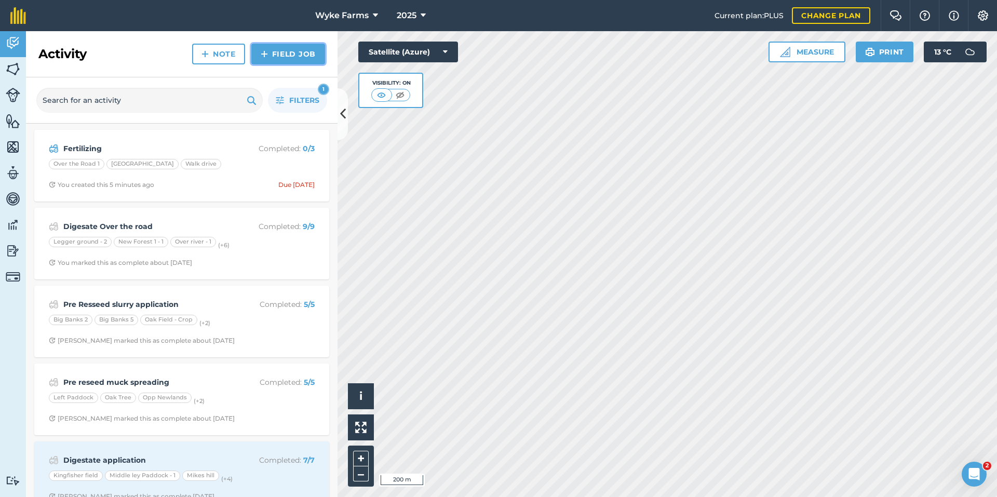
click at [264, 55] on img at bounding box center [264, 54] width 7 height 12
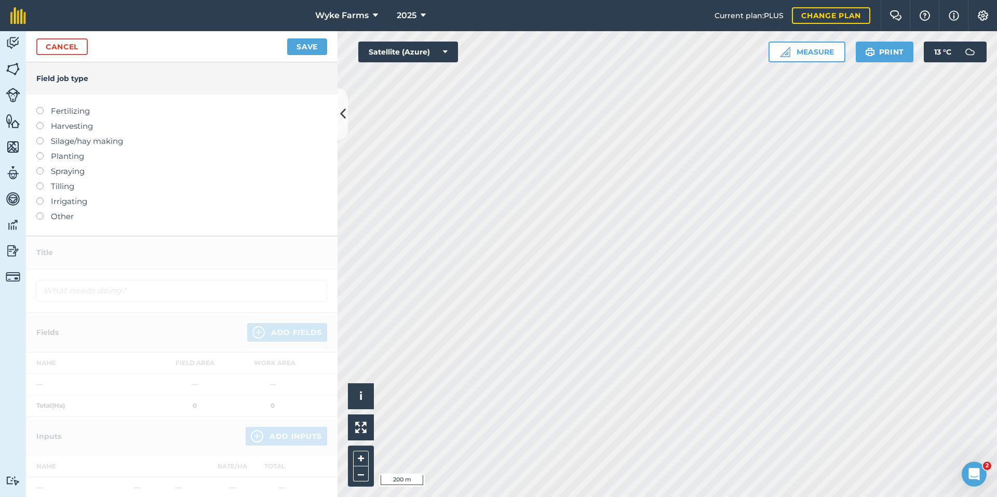
click at [63, 111] on label "Fertilizing" at bounding box center [181, 111] width 291 height 12
type input "Fertilizing"
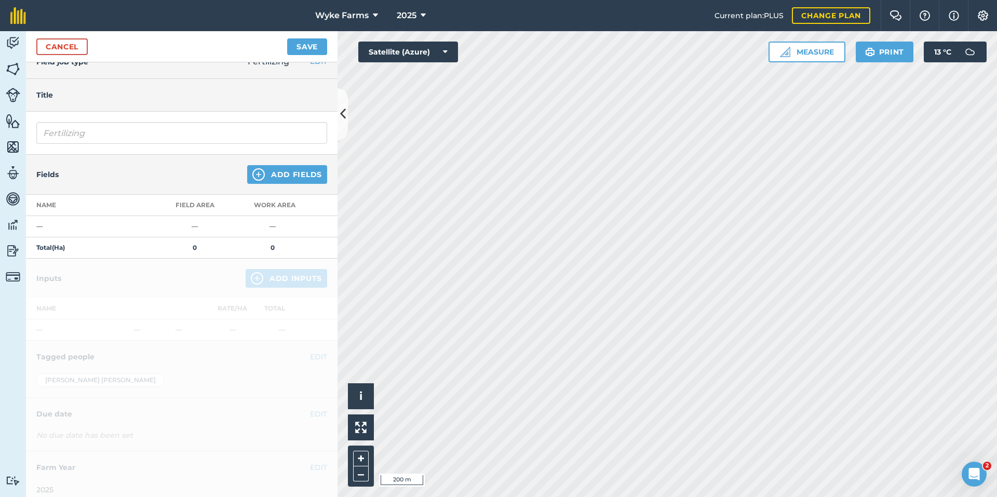
scroll to position [26, 0]
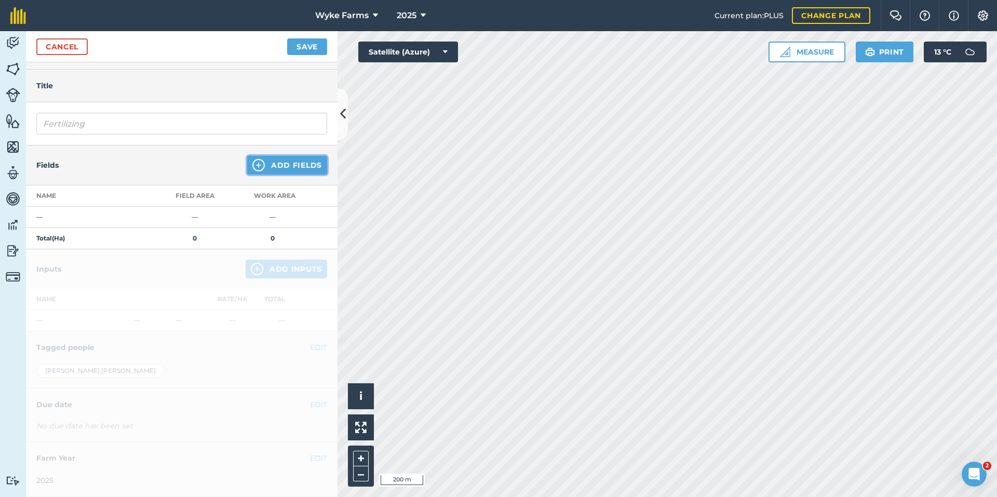
click at [276, 163] on button "Add Fields" at bounding box center [287, 165] width 80 height 19
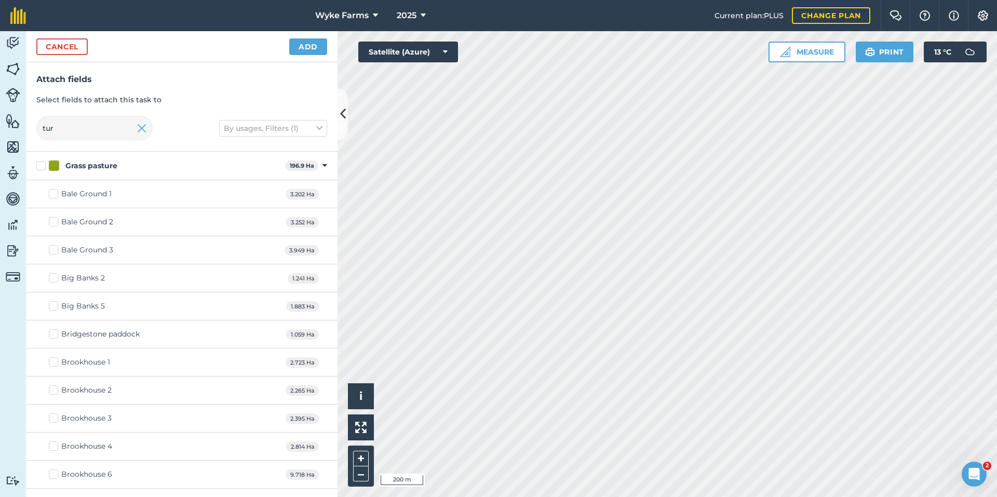
checkbox input "true"
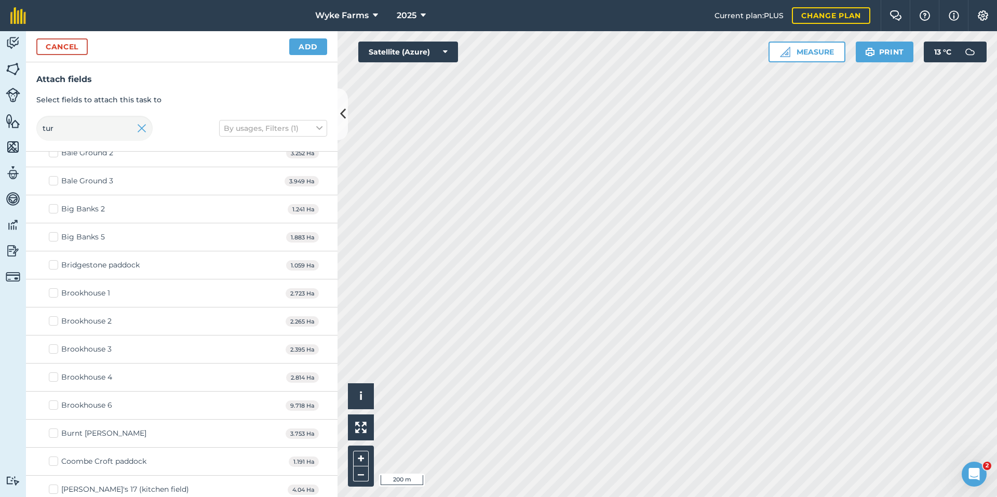
scroll to position [0, 0]
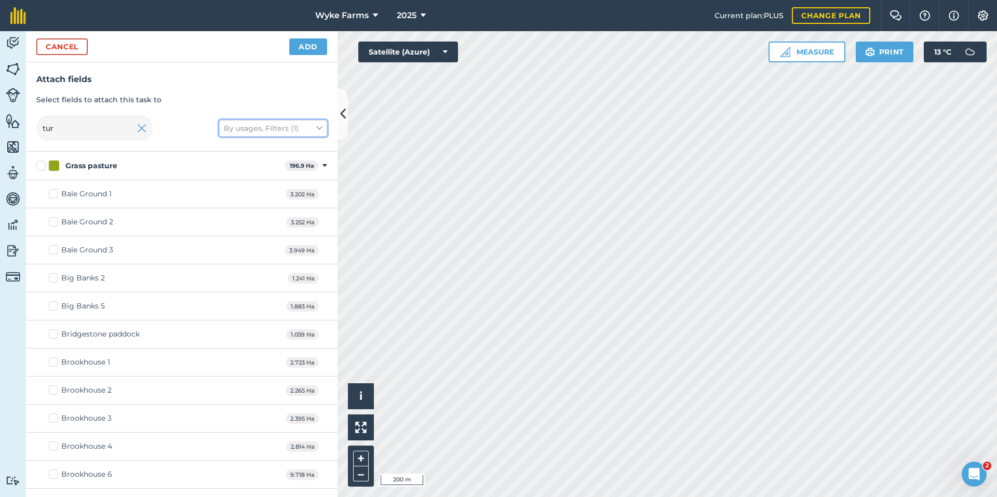
click at [274, 129] on button "By usages, Filters (1)" at bounding box center [273, 128] width 108 height 17
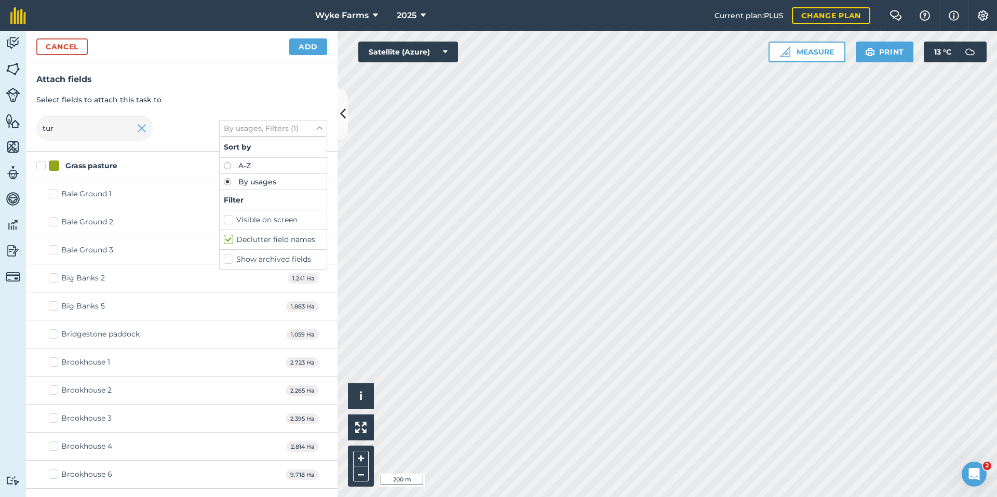
click at [243, 167] on label "A-Z" at bounding box center [273, 165] width 99 height 7
radio input "true"
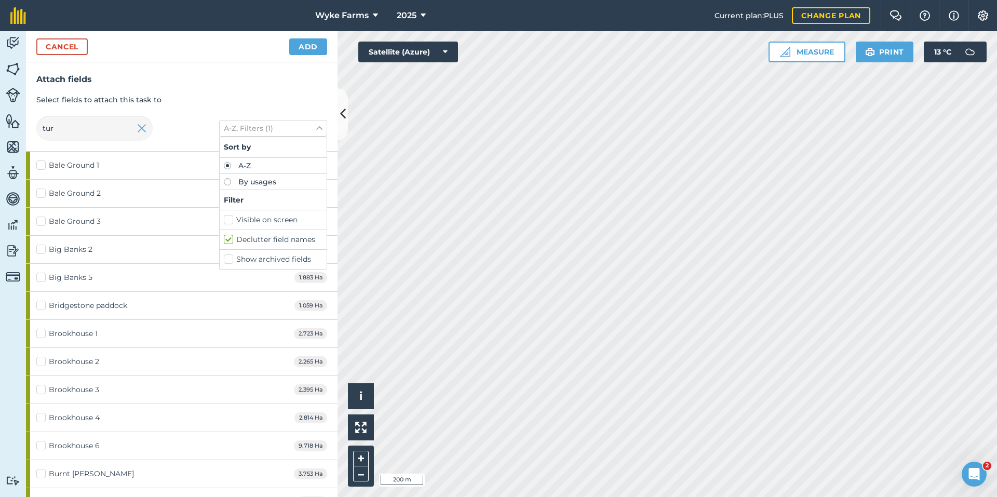
click at [243, 167] on label "A-Z" at bounding box center [273, 165] width 99 height 7
click at [145, 126] on img at bounding box center [141, 128] width 9 height 12
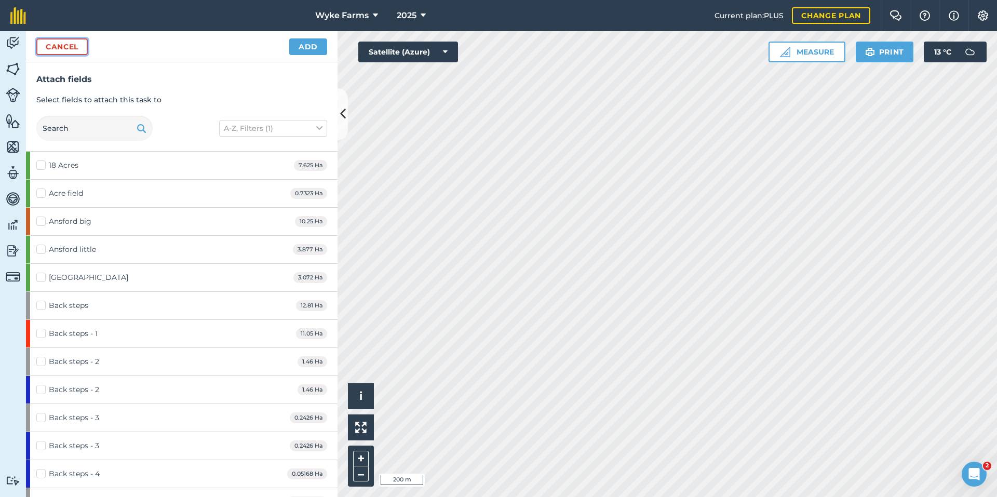
click at [53, 53] on button "Cancel" at bounding box center [61, 46] width 51 height 17
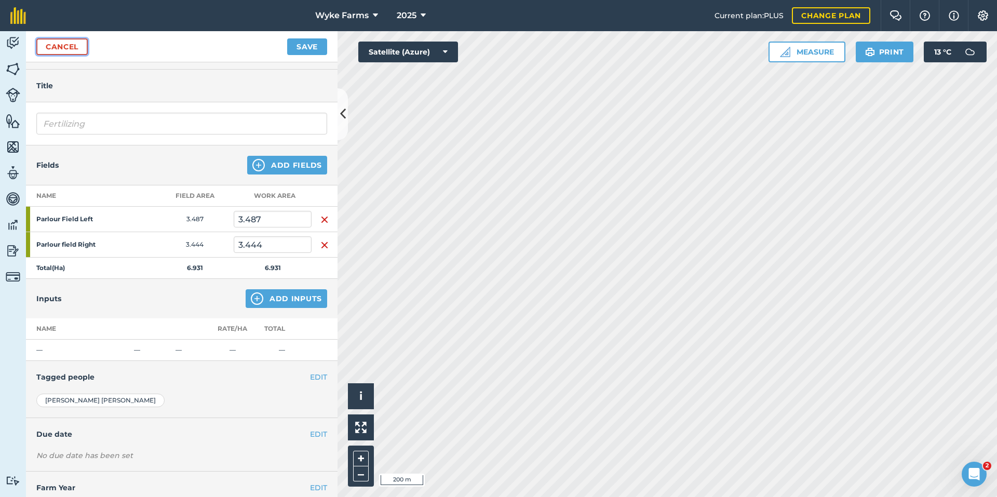
click at [53, 53] on link "Cancel" at bounding box center [61, 46] width 51 height 17
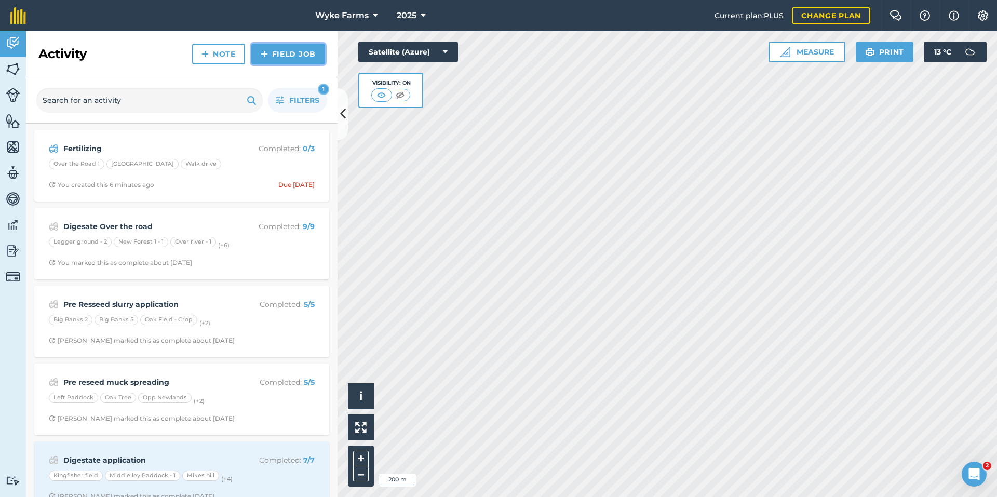
click at [300, 60] on link "Field Job" at bounding box center [288, 54] width 74 height 21
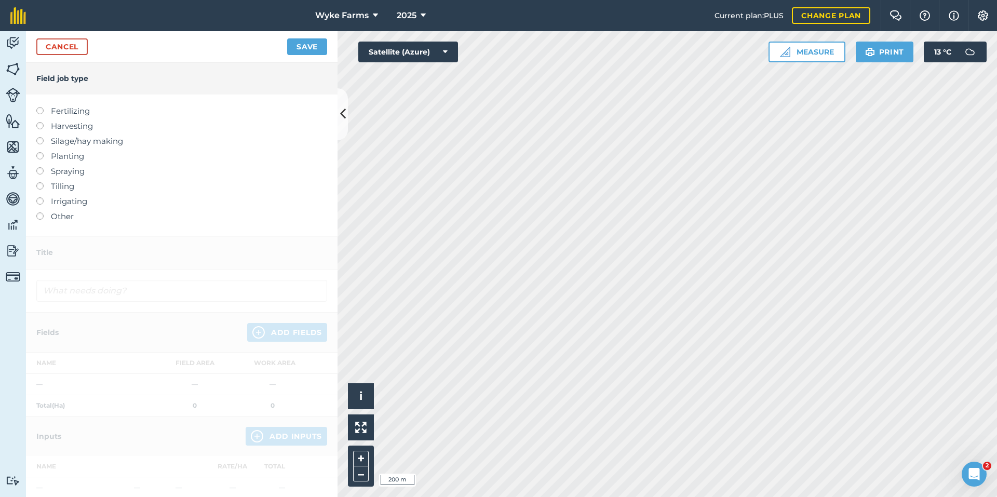
click at [69, 106] on label "Fertilizing" at bounding box center [181, 111] width 291 height 12
type input "Fertilizing"
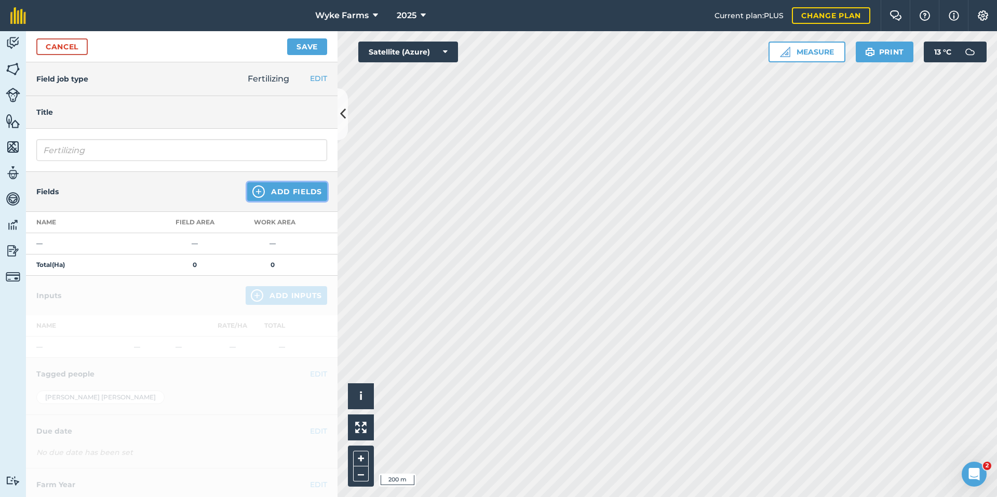
click at [279, 199] on button "Add Fields" at bounding box center [287, 191] width 80 height 19
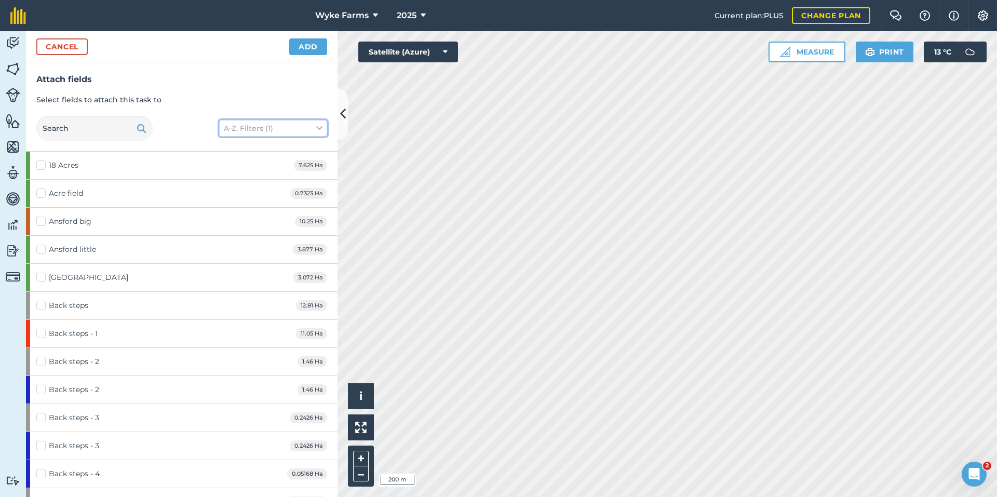
click at [244, 130] on button "A-Z, Filters (1)" at bounding box center [273, 128] width 108 height 17
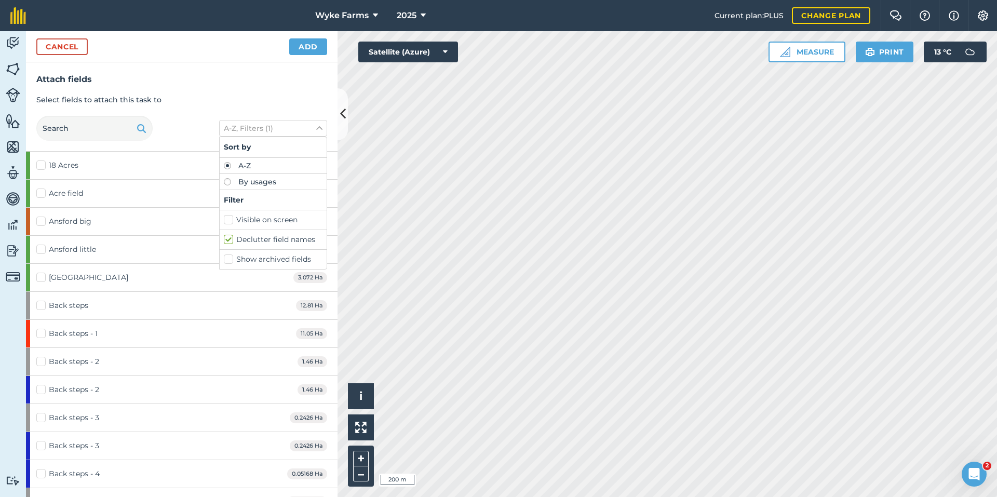
click at [266, 222] on label "Visible on screen" at bounding box center [273, 220] width 99 height 11
click at [231, 221] on input "Visible on screen" at bounding box center [227, 218] width 7 height 7
checkbox input "true"
click at [43, 360] on label "Big Banks 6" at bounding box center [149, 361] width 226 height 11
click at [43, 360] on input "Big Banks 6" at bounding box center [39, 359] width 7 height 7
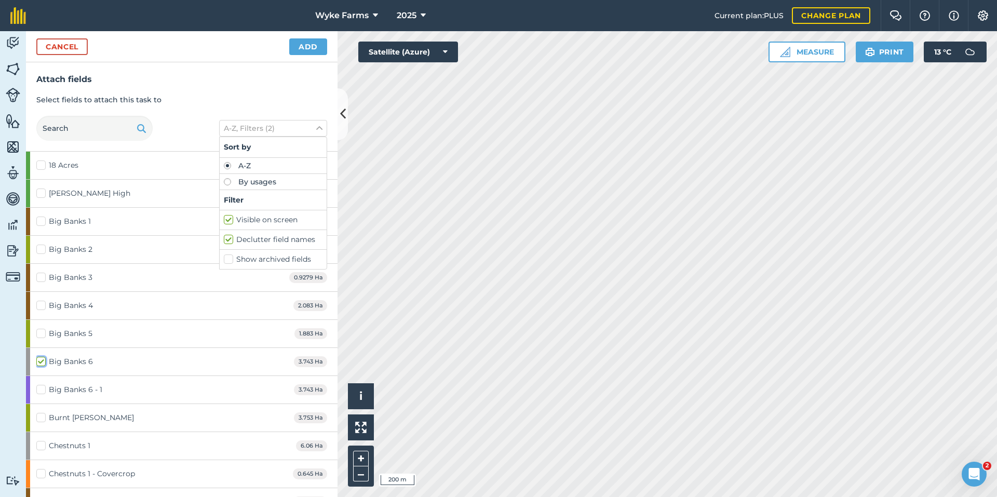
checkbox input "true"
click at [41, 388] on label "Big Banks 6 - 1" at bounding box center [149, 389] width 226 height 11
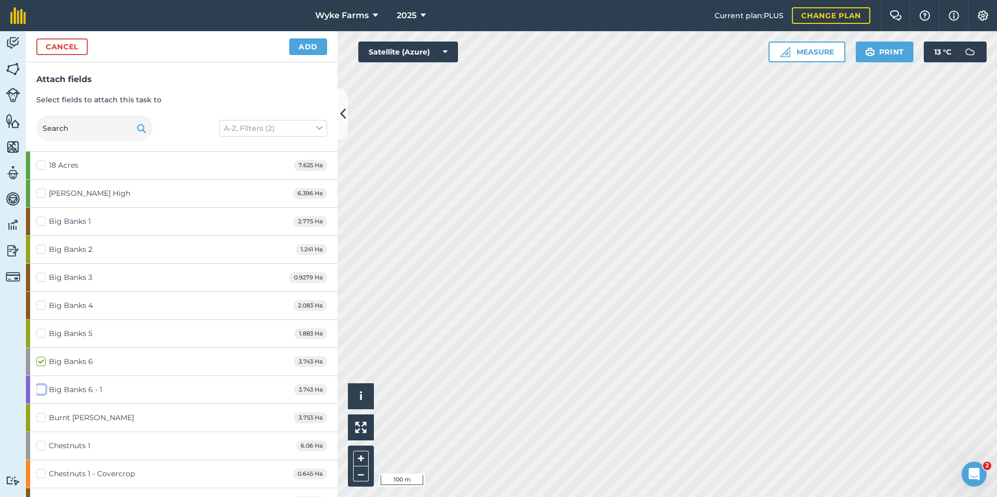
click at [41, 388] on input "Big Banks 6 - 1" at bounding box center [39, 387] width 7 height 7
checkbox input "true"
click at [41, 360] on label "Big Banks 6" at bounding box center [149, 361] width 226 height 11
click at [41, 360] on input "Big Banks 6" at bounding box center [39, 359] width 7 height 7
checkbox input "false"
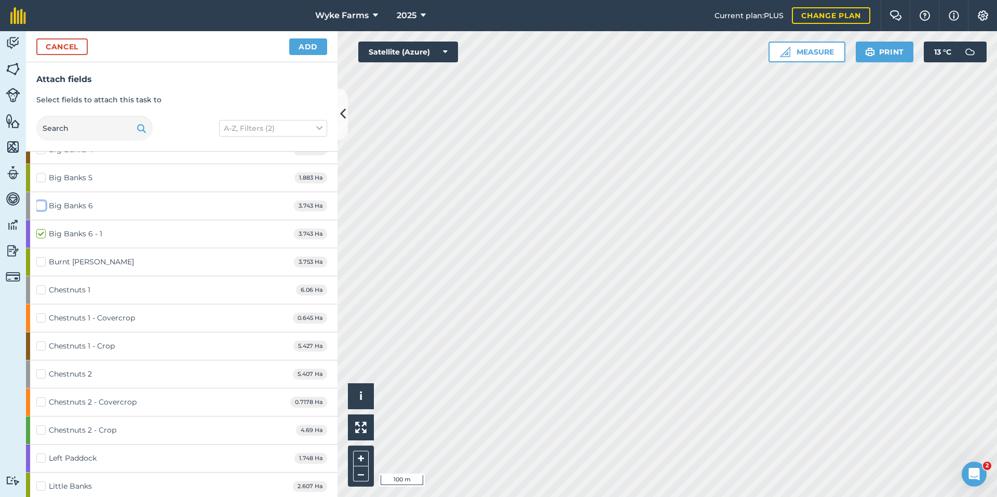
scroll to position [104, 0]
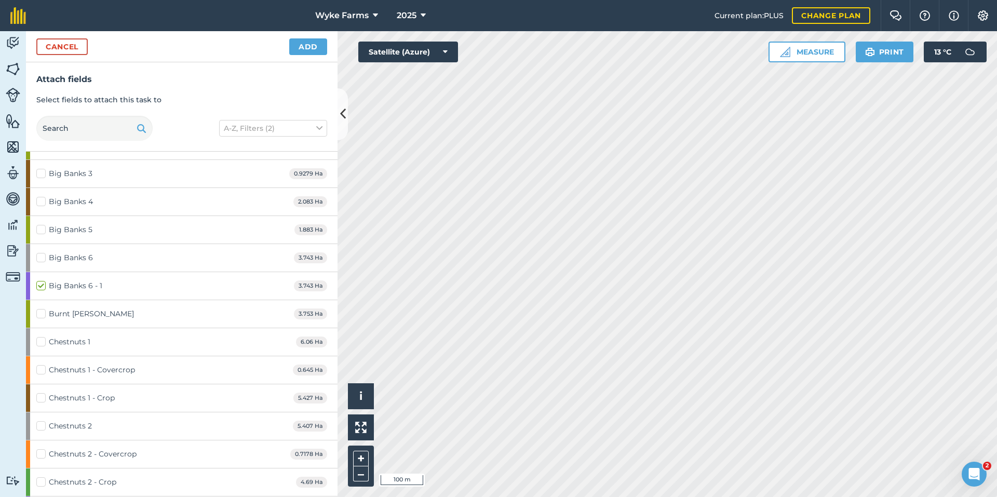
click at [297, 59] on div "Cancel Add" at bounding box center [182, 46] width 312 height 31
click at [303, 58] on div "Cancel Add" at bounding box center [182, 46] width 312 height 31
click at [303, 51] on button "Add" at bounding box center [308, 46] width 38 height 17
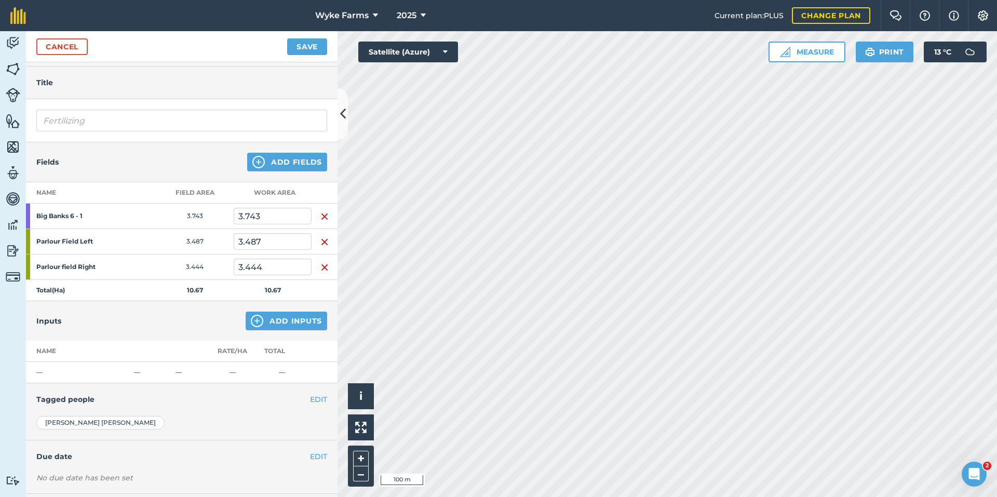
scroll to position [0, 0]
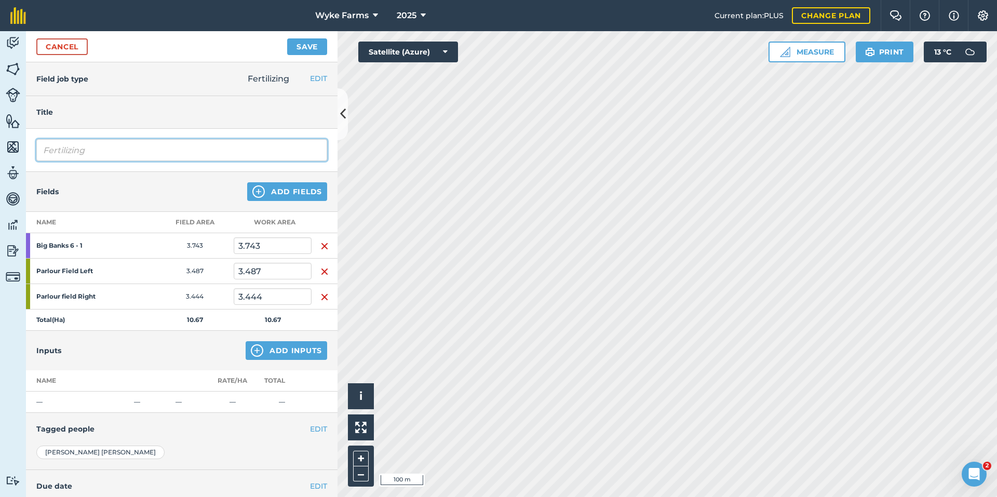
click at [104, 159] on input "Fertilizing" at bounding box center [181, 150] width 291 height 22
click at [187, 151] on input "Fertilizing" at bounding box center [181, 150] width 291 height 22
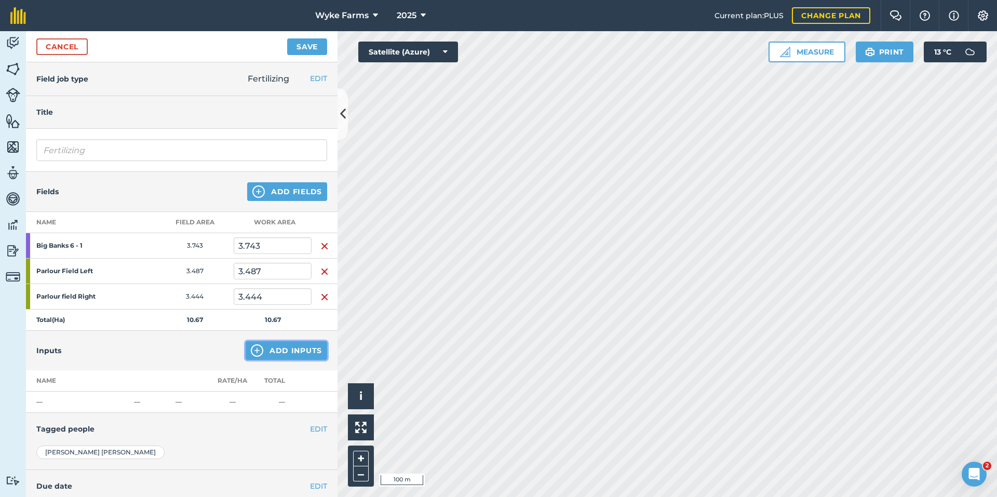
click at [273, 357] on button "Add Inputs" at bounding box center [287, 350] width 82 height 19
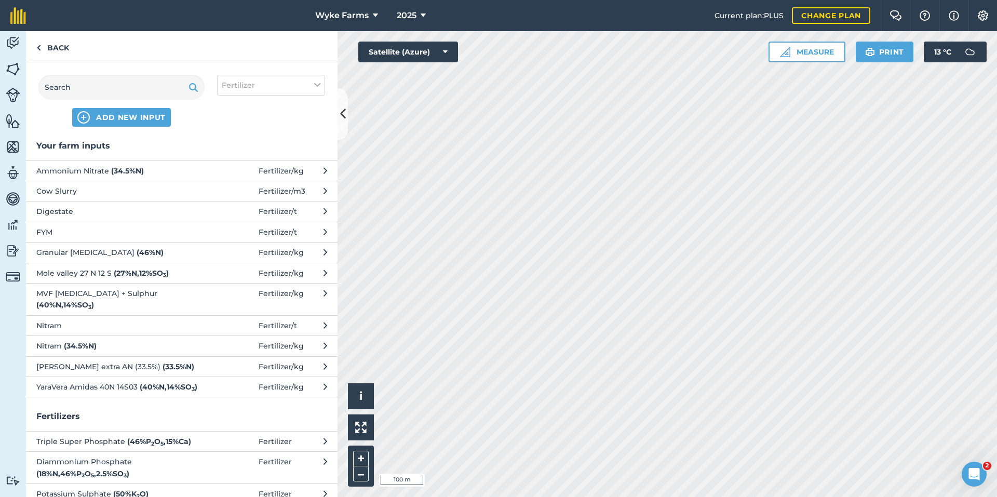
click at [88, 193] on span "Cow Slurry" at bounding box center [121, 190] width 170 height 11
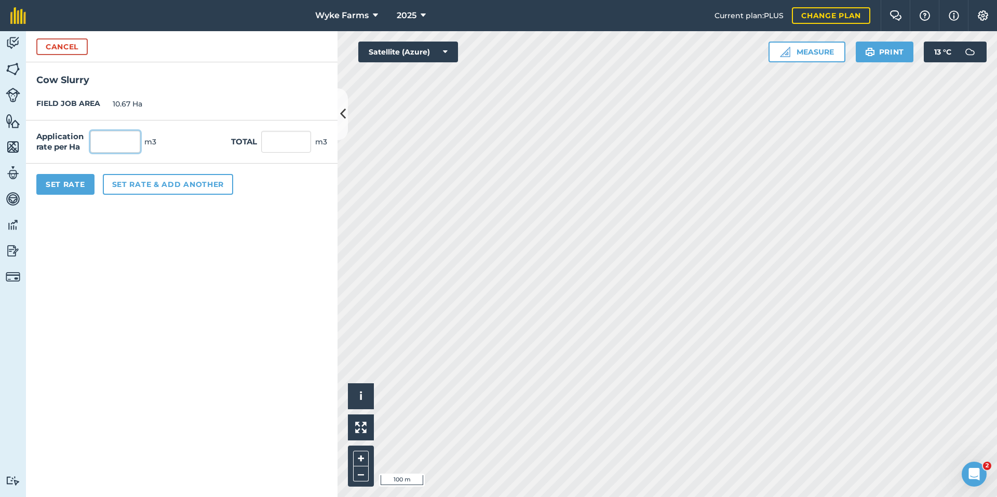
click at [109, 150] on input "text" at bounding box center [115, 142] width 50 height 22
click at [198, 183] on button "Set rate & add another" at bounding box center [168, 184] width 130 height 21
click at [128, 136] on input "text" at bounding box center [115, 142] width 50 height 22
type input "50"
type input "533.5"
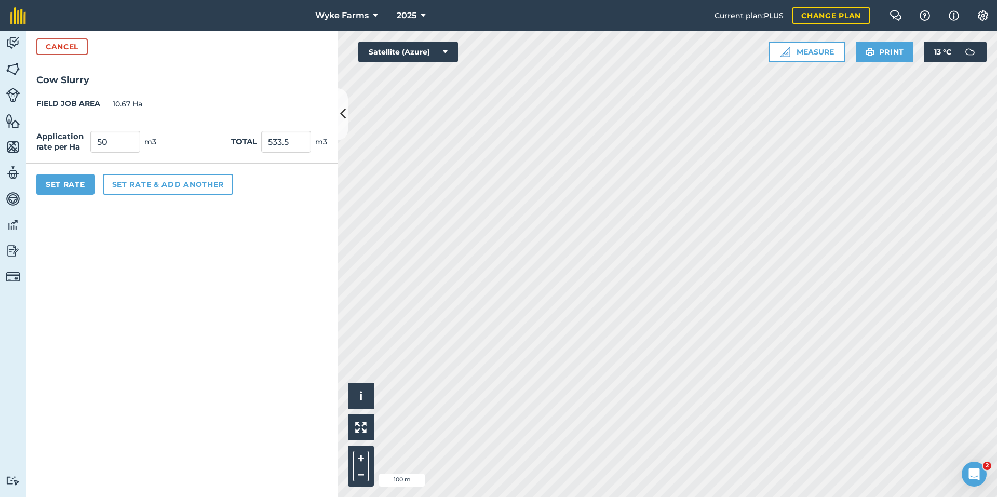
click at [193, 150] on div "Application rate per Ha 50 m3 Total 533.5 m3" at bounding box center [182, 141] width 312 height 43
click at [192, 178] on button "Set rate & add another" at bounding box center [168, 184] width 130 height 21
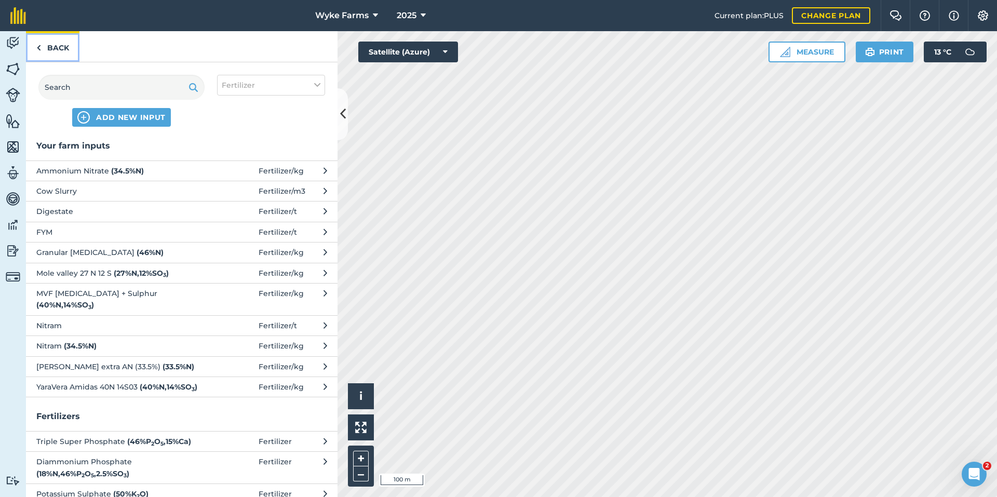
click at [77, 48] on link "Back" at bounding box center [52, 46] width 53 height 31
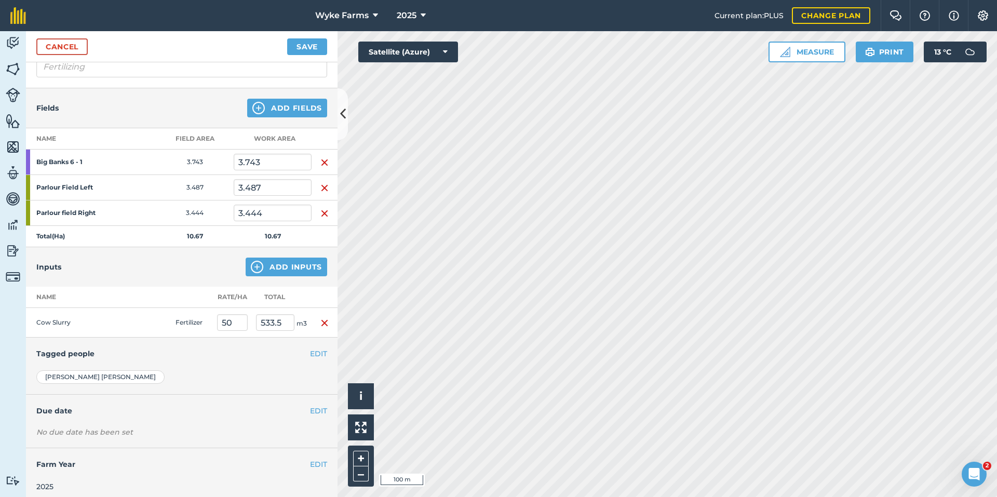
scroll to position [98, 0]
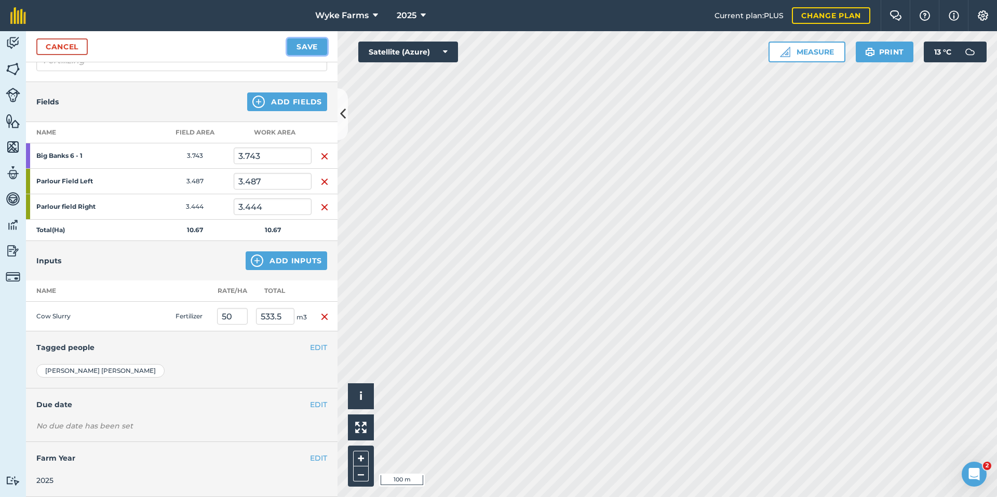
click at [297, 51] on button "Save" at bounding box center [307, 46] width 40 height 17
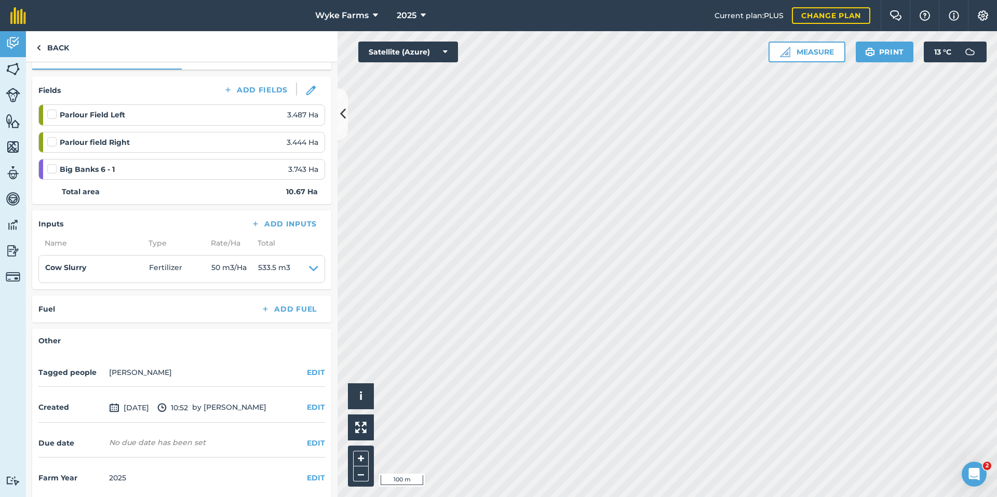
scroll to position [132, 0]
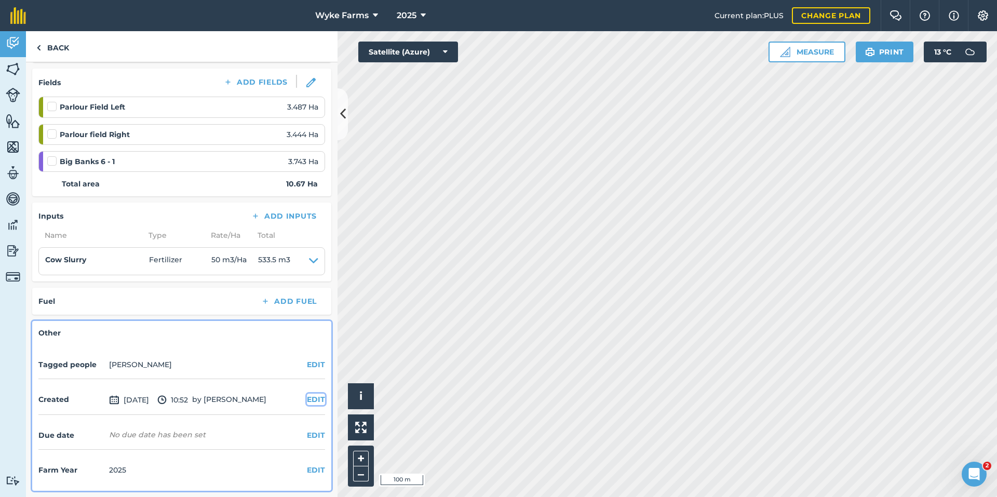
click at [307, 401] on button "EDIT" at bounding box center [316, 399] width 18 height 11
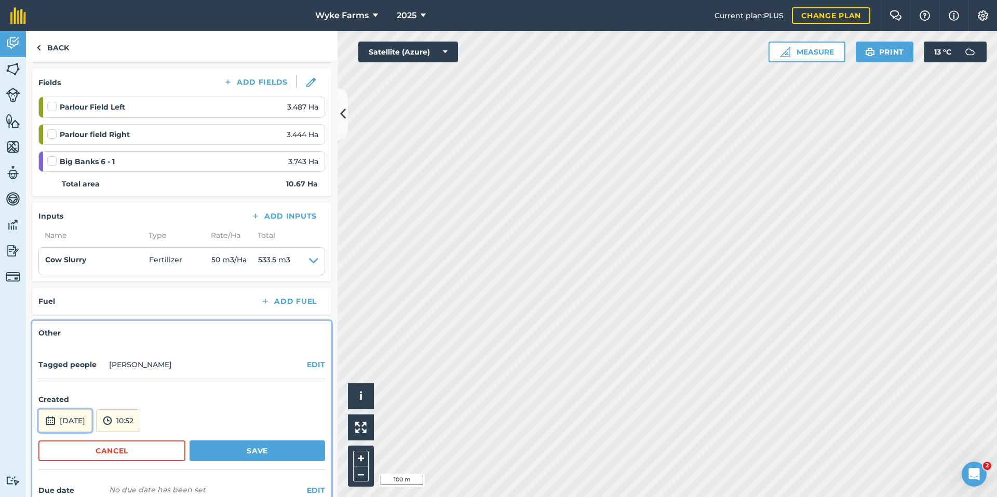
click at [86, 420] on button "11th Oct 2025" at bounding box center [64, 420] width 53 height 23
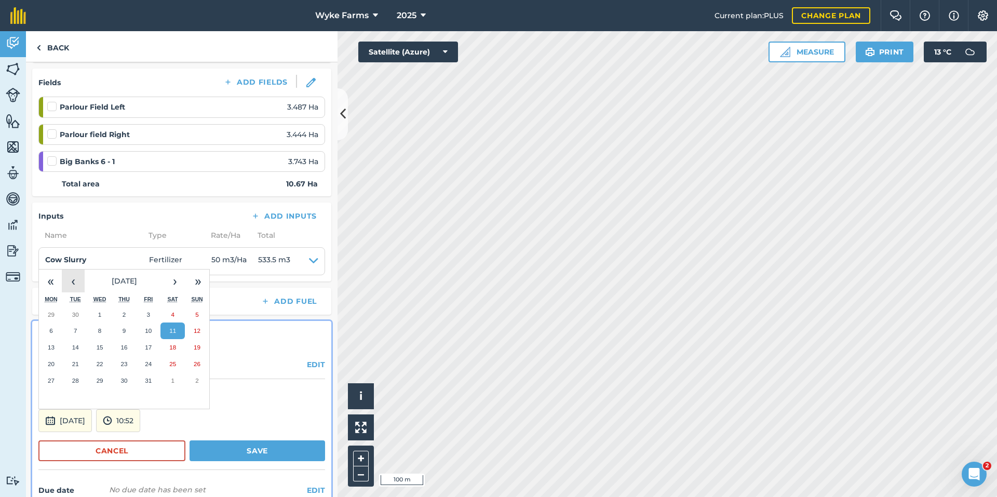
click at [76, 288] on button "‹" at bounding box center [73, 281] width 23 height 23
click at [155, 316] on button "1" at bounding box center [148, 314] width 24 height 17
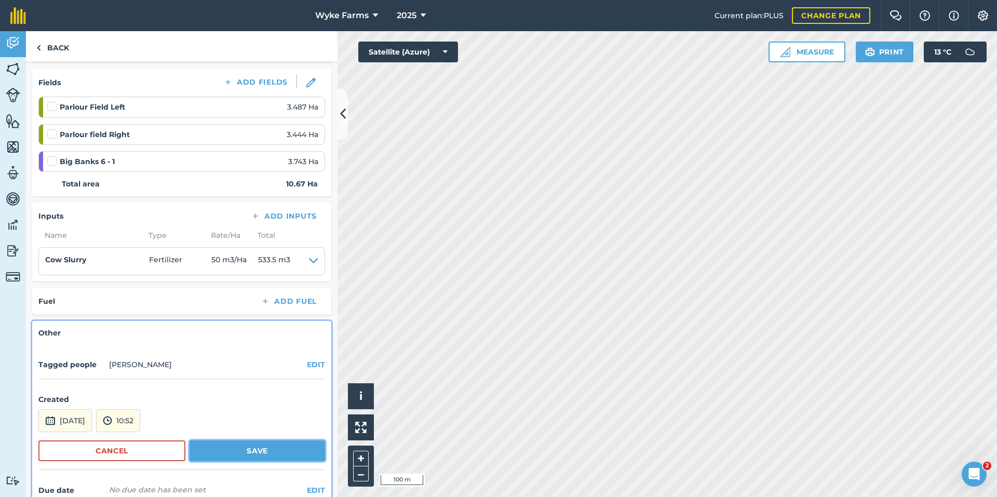
click at [221, 450] on button "Save" at bounding box center [258, 450] width 136 height 21
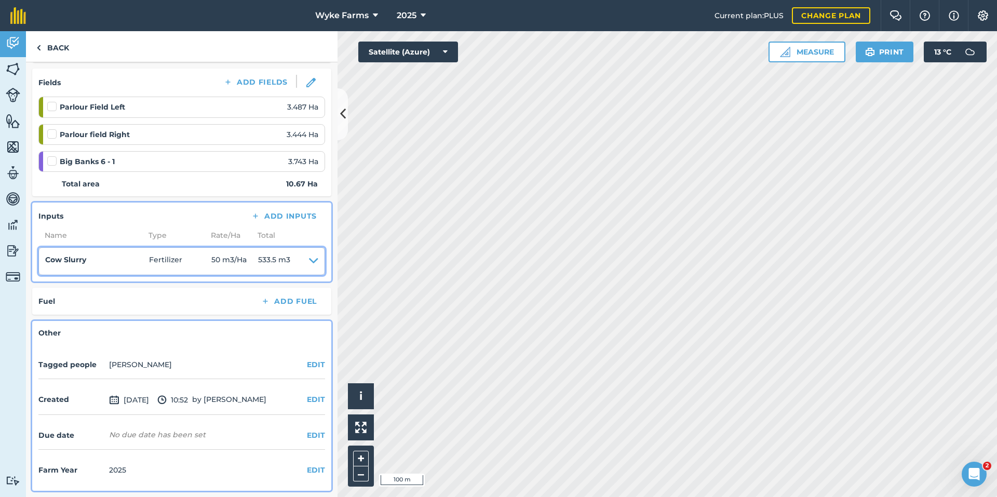
click at [226, 260] on span "50 m3 / Ha" at bounding box center [234, 261] width 47 height 15
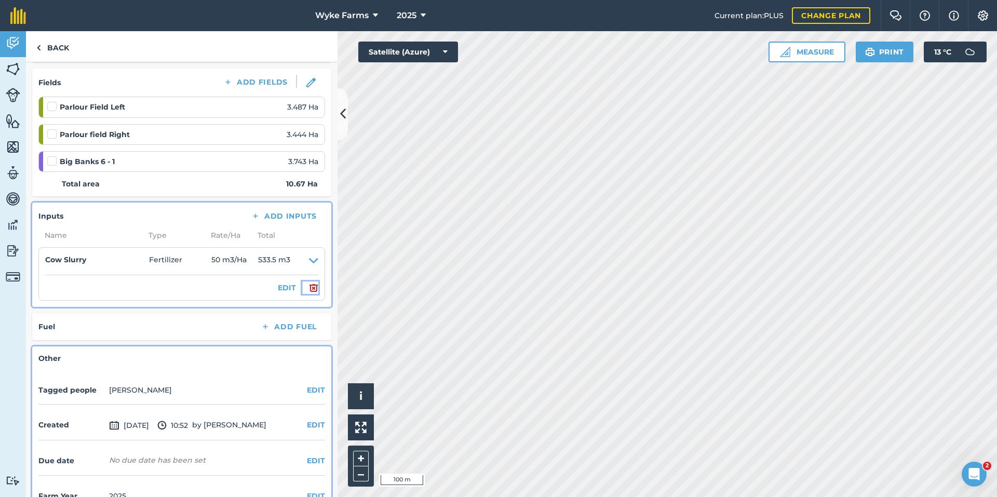
click at [302, 286] on button at bounding box center [310, 288] width 16 height 12
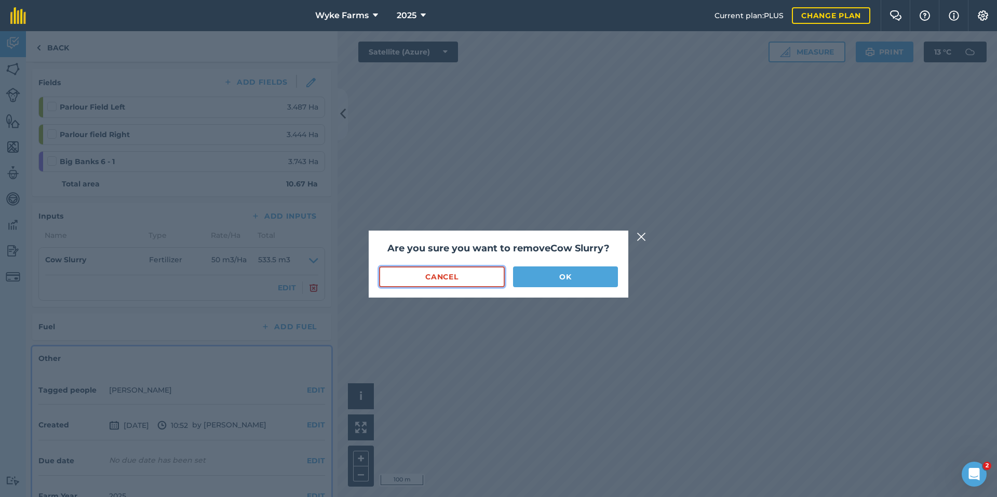
click at [424, 282] on button "Cancel" at bounding box center [442, 276] width 126 height 21
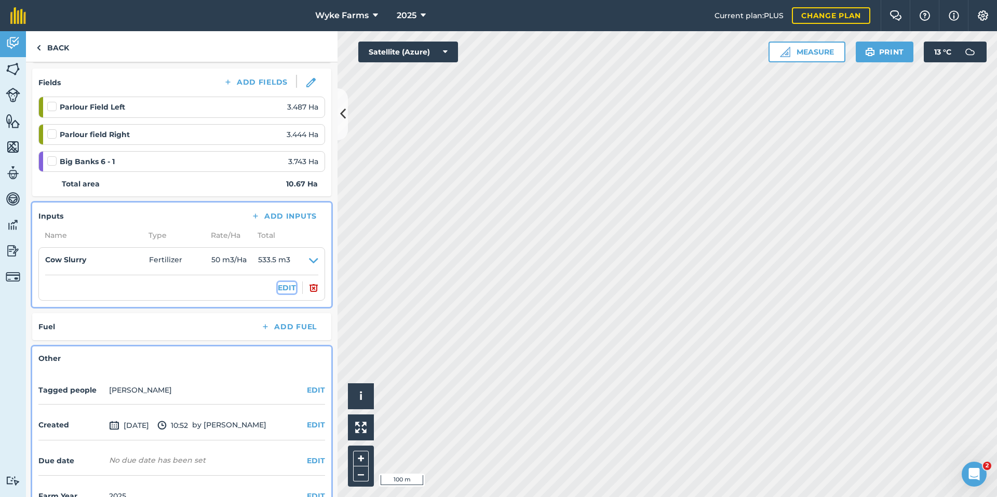
click at [278, 286] on button "EDIT" at bounding box center [287, 287] width 18 height 11
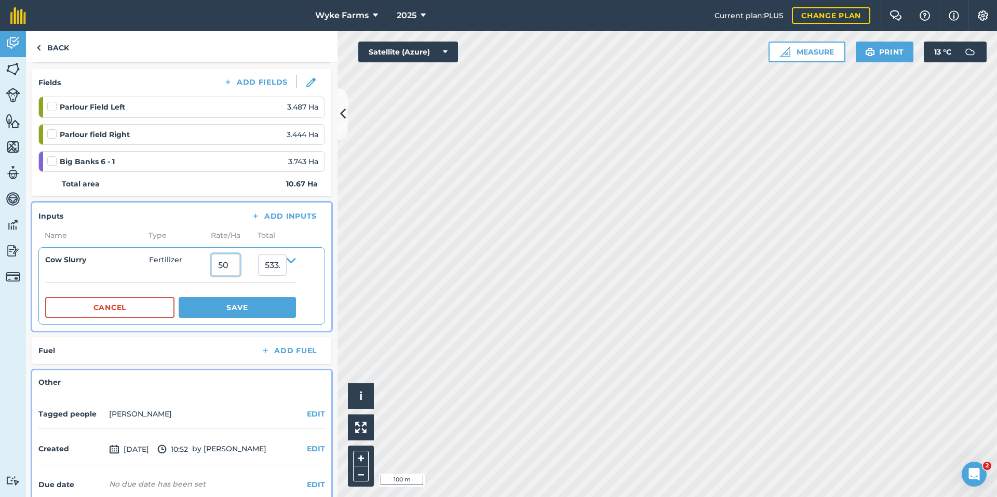
click at [226, 263] on input "50" at bounding box center [225, 265] width 29 height 22
type input "40"
click at [179, 297] on button "Save" at bounding box center [237, 307] width 117 height 21
type input "426.8"
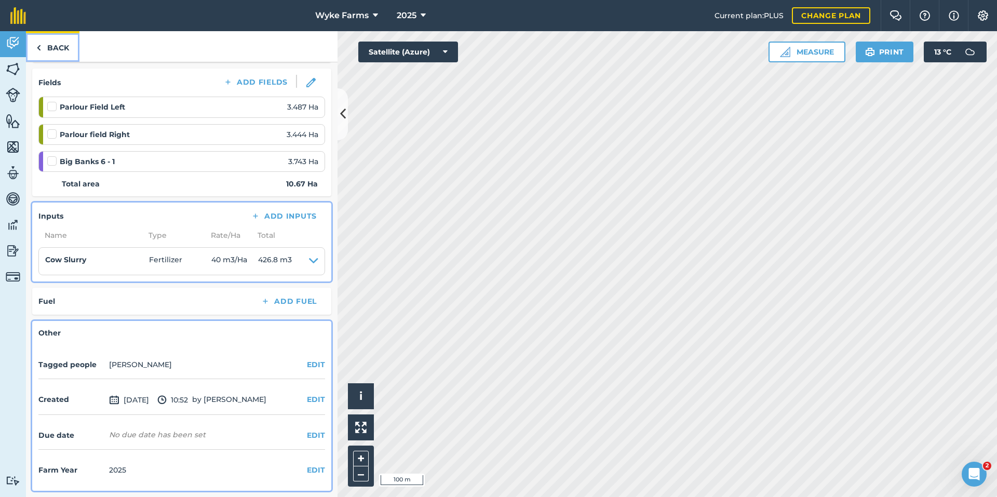
click at [76, 52] on link "Back" at bounding box center [52, 46] width 53 height 31
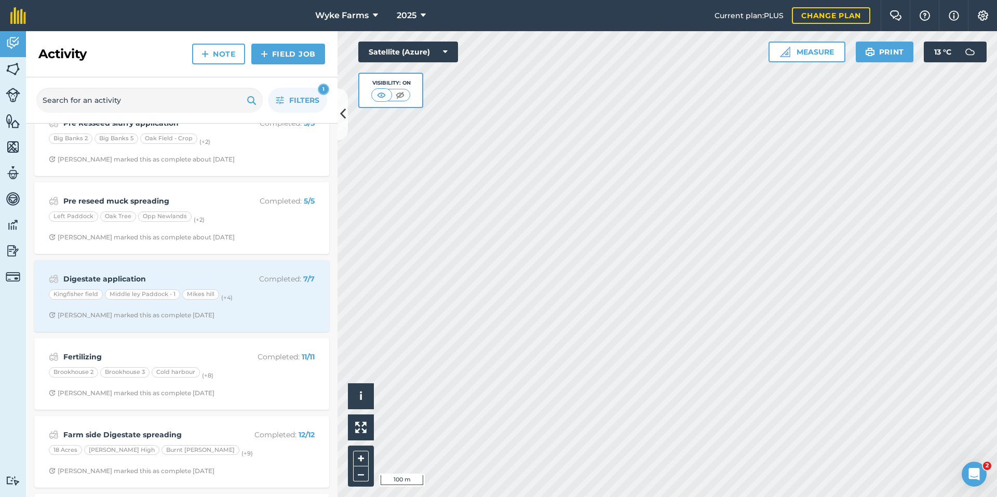
scroll to position [260, 0]
click at [21, 71] on link "Fields" at bounding box center [13, 70] width 26 height 26
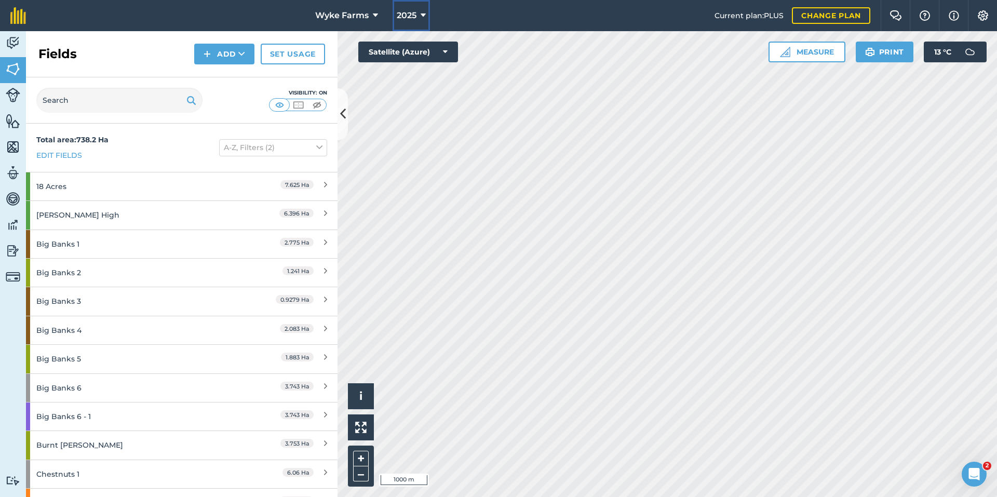
click at [428, 14] on button "2025" at bounding box center [411, 15] width 37 height 31
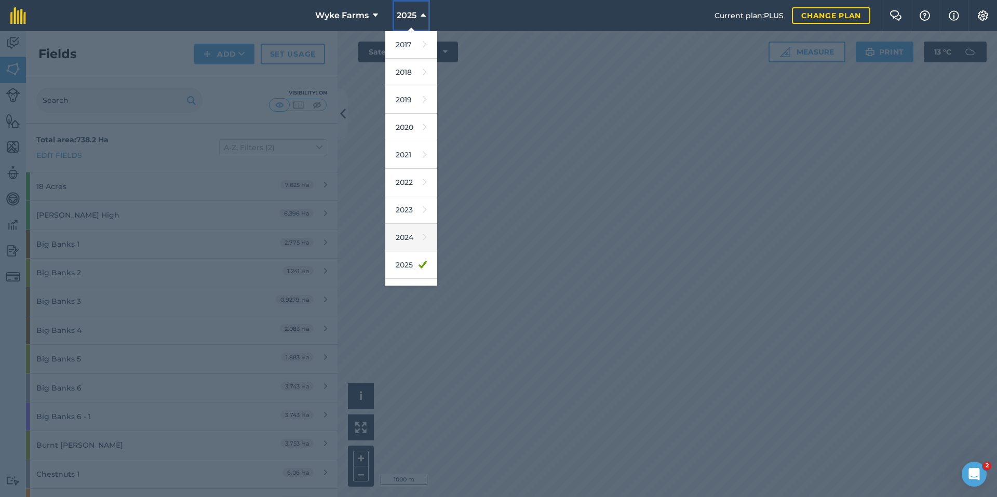
scroll to position [52, 0]
click at [408, 245] on link "2026" at bounding box center [411, 241] width 52 height 28
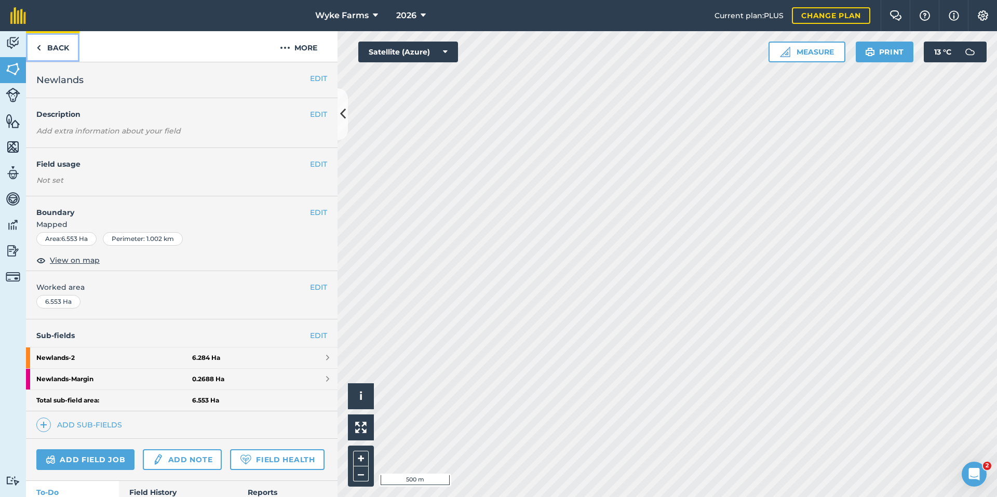
click at [62, 50] on link "Back" at bounding box center [52, 46] width 53 height 31
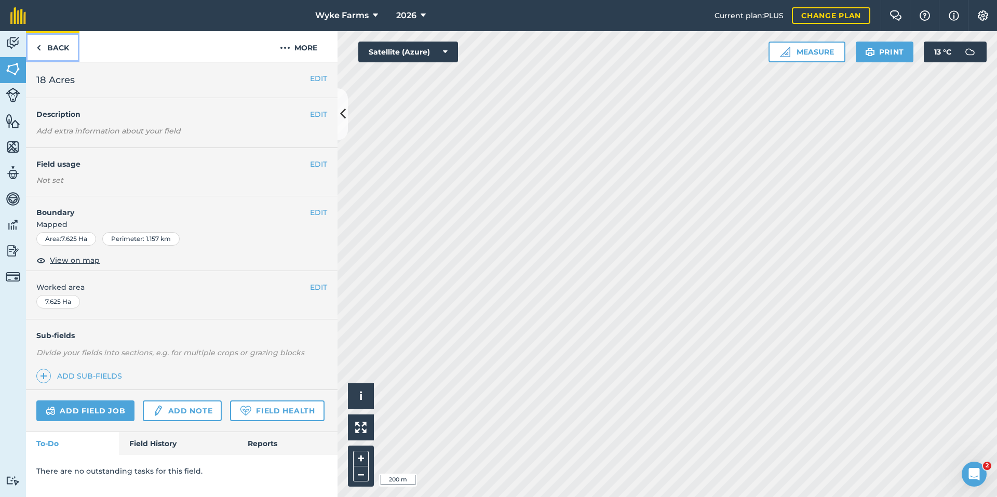
click at [47, 61] on link "Back" at bounding box center [52, 46] width 53 height 31
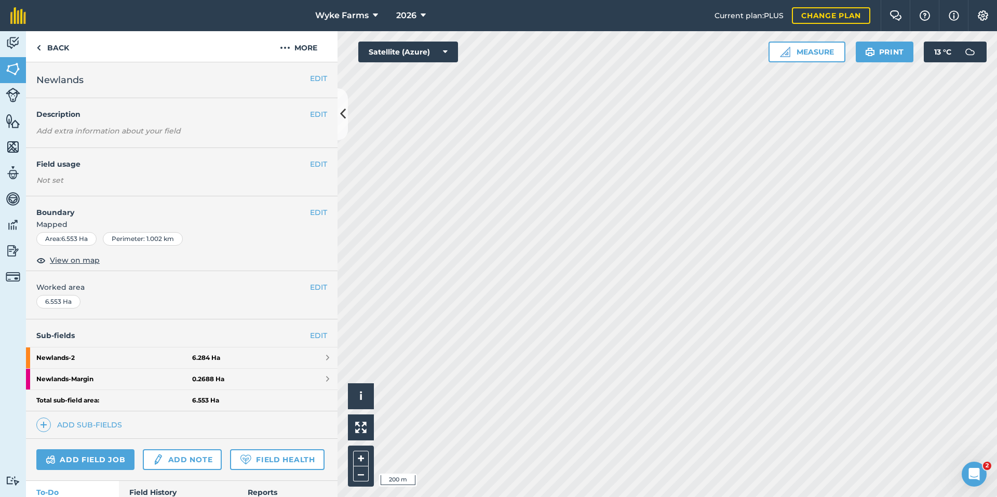
scroll to position [52, 0]
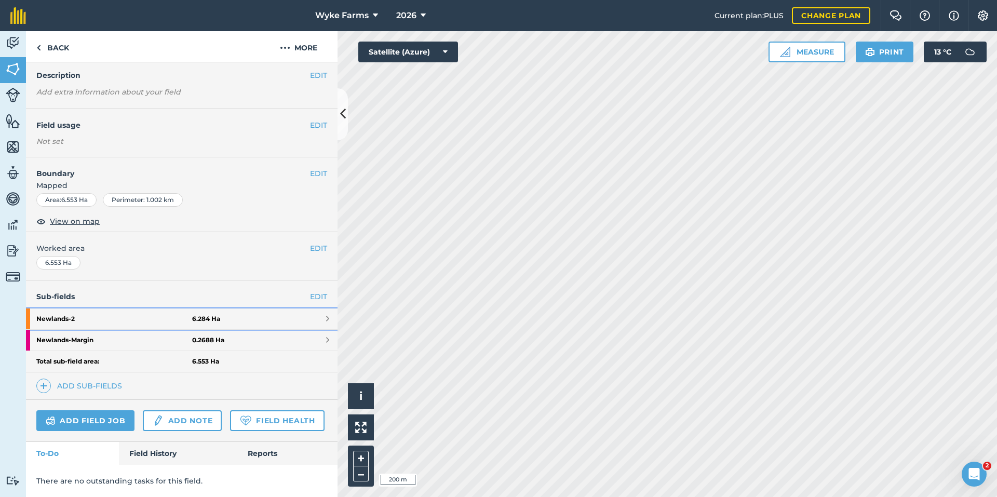
click at [239, 309] on link "Newlands - 2 6.284 Ha" at bounding box center [182, 319] width 312 height 21
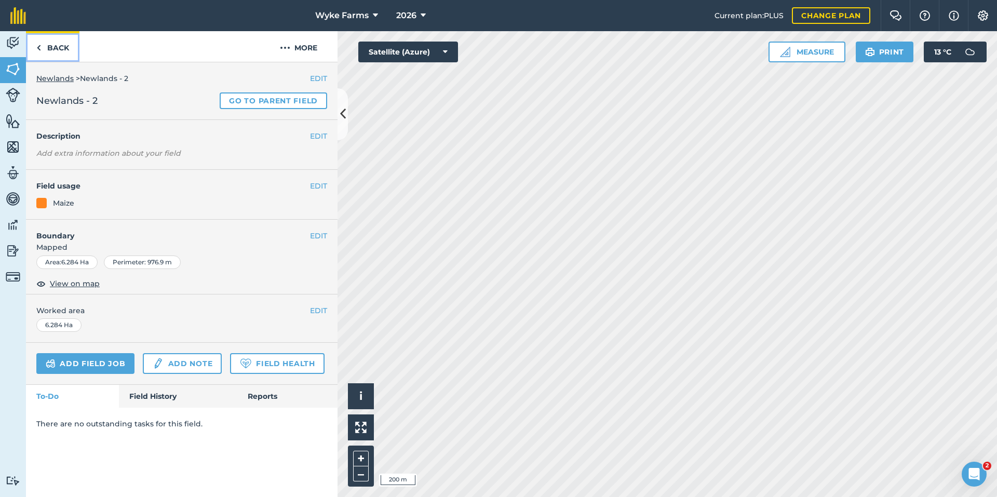
click at [57, 49] on link "Back" at bounding box center [52, 46] width 53 height 31
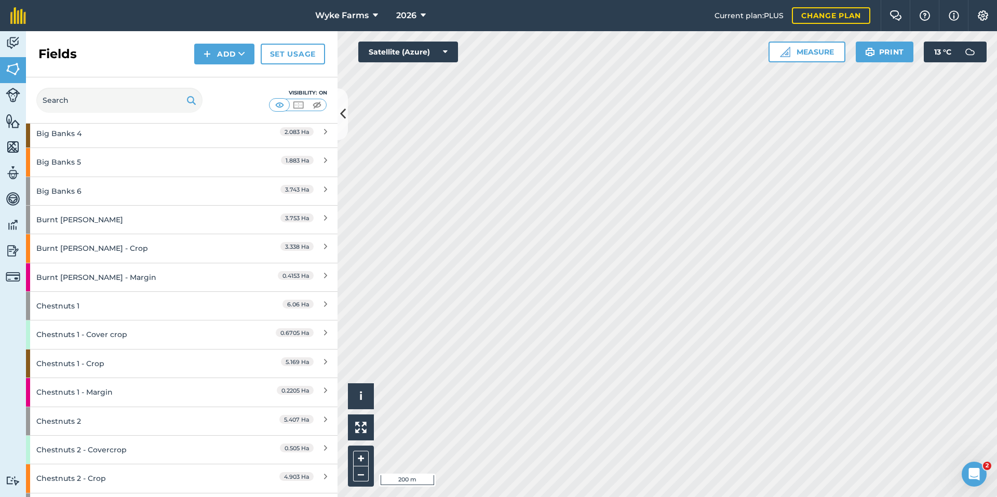
scroll to position [208, 0]
